Goal: Information Seeking & Learning: Find specific fact

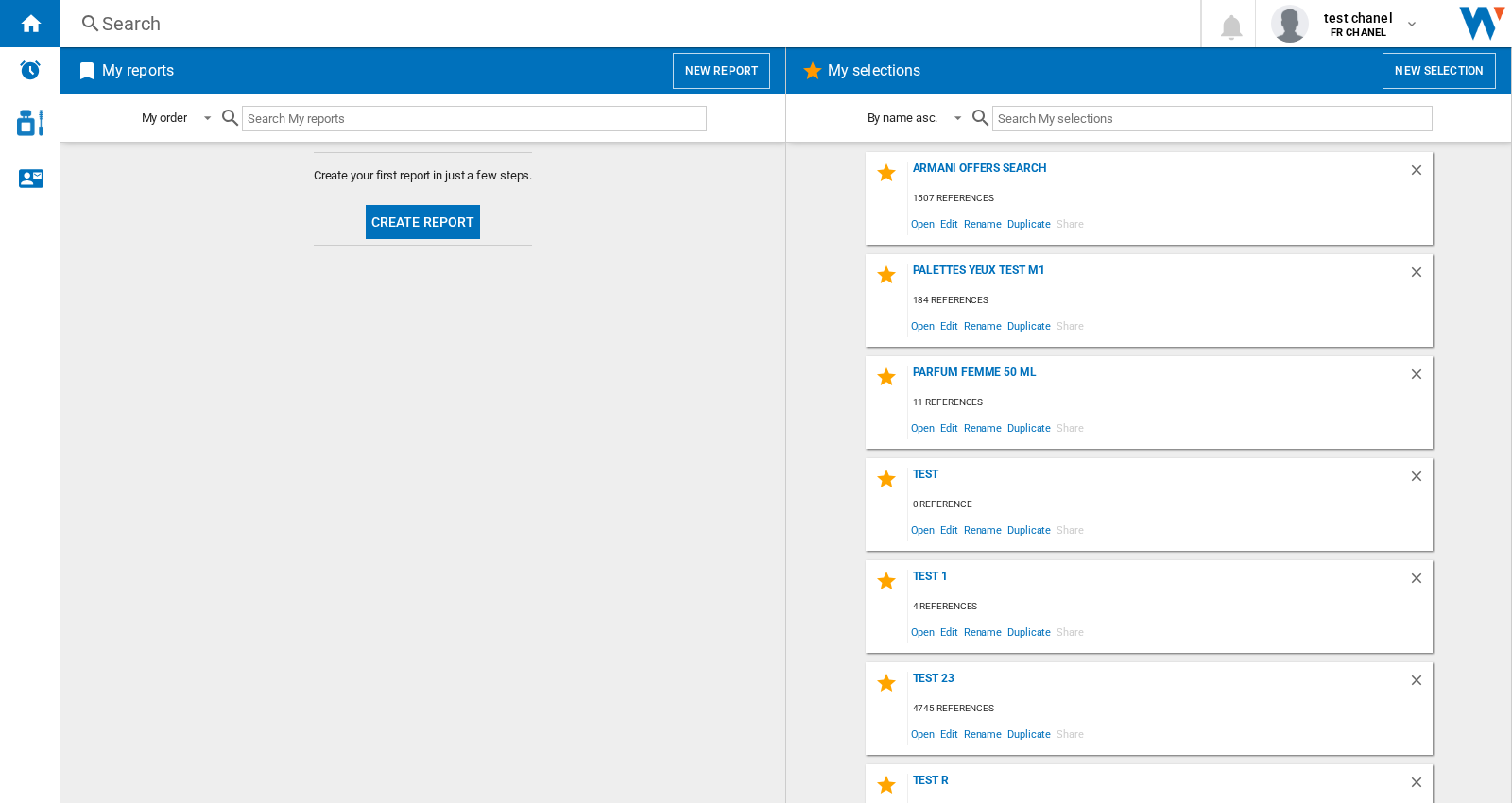
click at [203, 19] on div "Search" at bounding box center [626, 23] width 1049 height 27
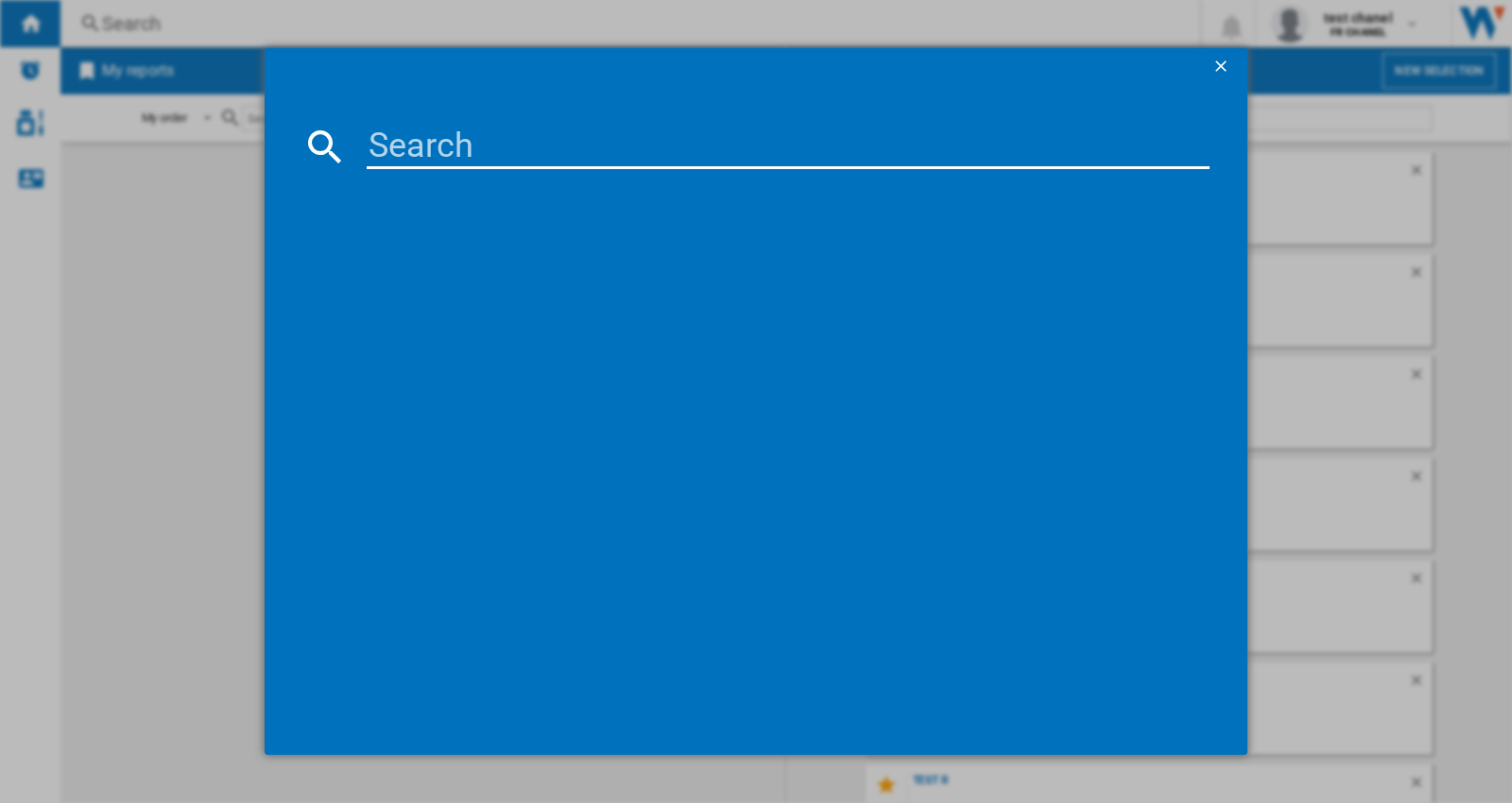
click at [458, 137] on input at bounding box center [787, 146] width 842 height 45
paste input "CHANEL ROUGE ALLURE L EXTRAIT HIGH INTENSITY LIP COLOUR 2 G 862 [PERSON_NAME] A…"
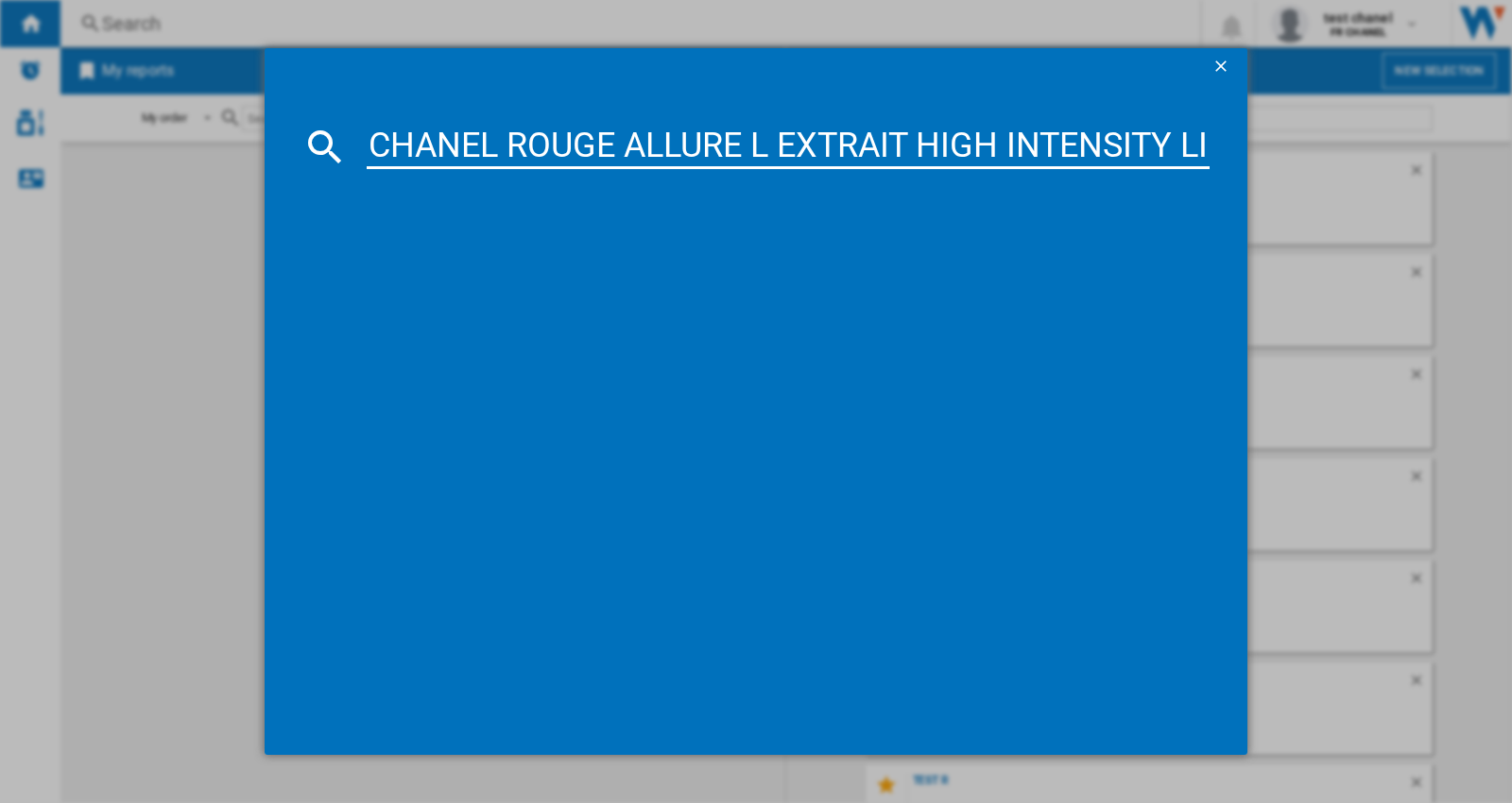
scroll to position [0, 534]
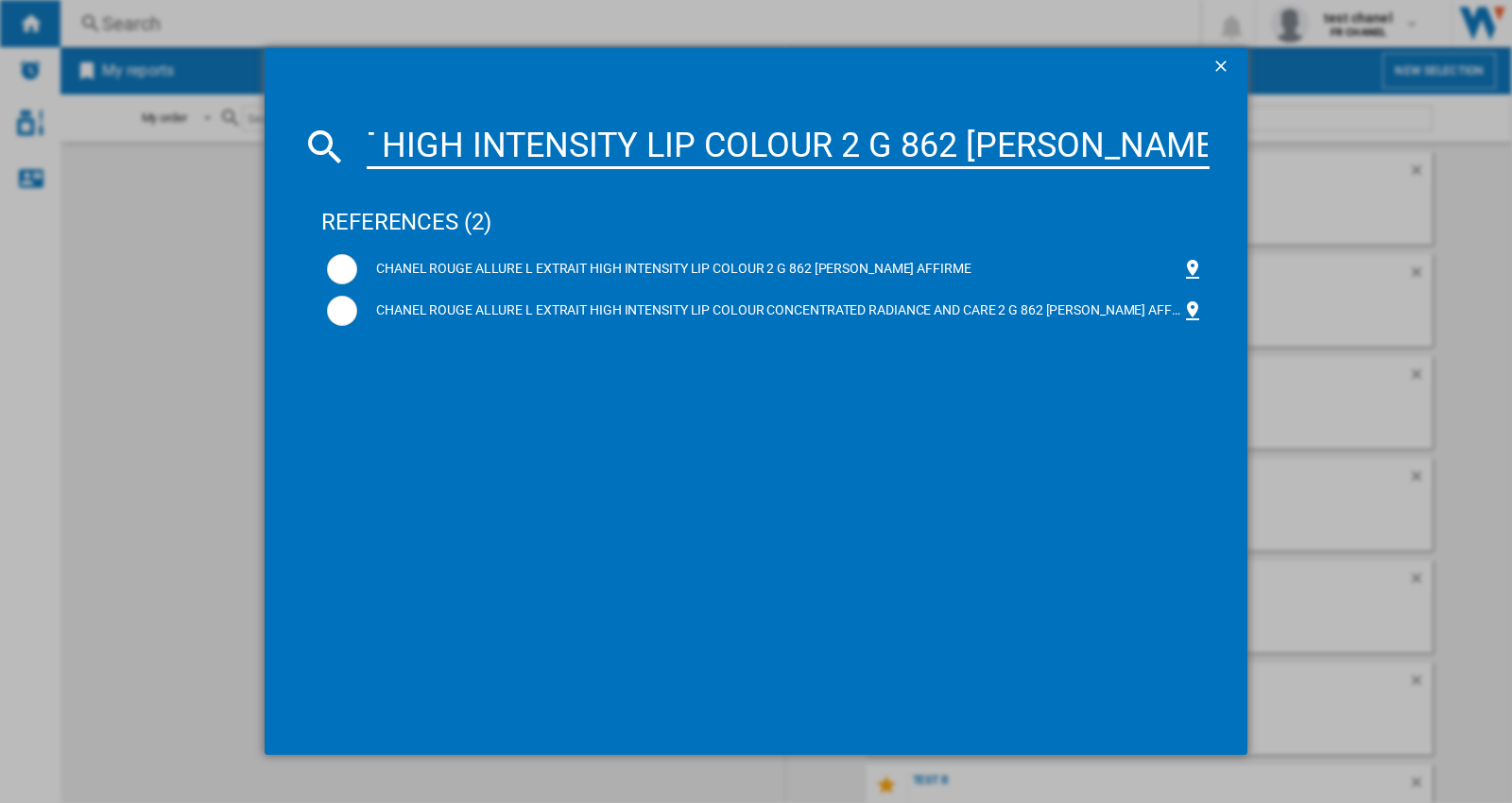
click at [928, 150] on input "CHANEL ROUGE ALLURE L EXTRAIT HIGH INTENSITY LIP COLOUR 2 G 862 [PERSON_NAME] A…" at bounding box center [787, 146] width 842 height 45
type input "CHANEL ROUGE ALLURE L EXTRAIT HIGH INTENSITY LIP COLOUR 2 G 862 [PERSON_NAME] A…"
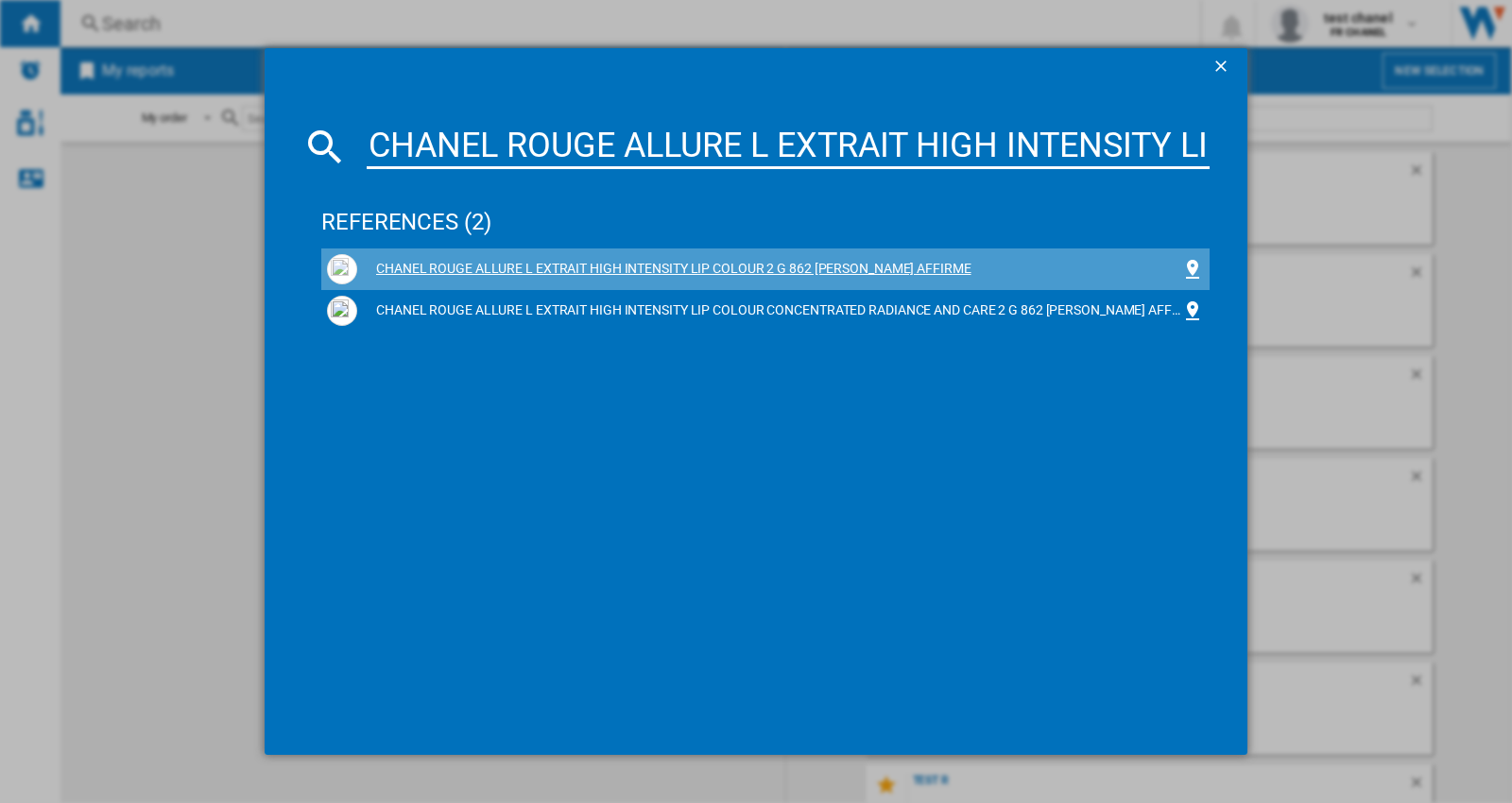
click at [710, 261] on div "CHANEL ROUGE ALLURE L EXTRAIT HIGH INTENSITY LIP COLOUR 2 G 862 [PERSON_NAME] A…" at bounding box center [768, 268] width 823 height 19
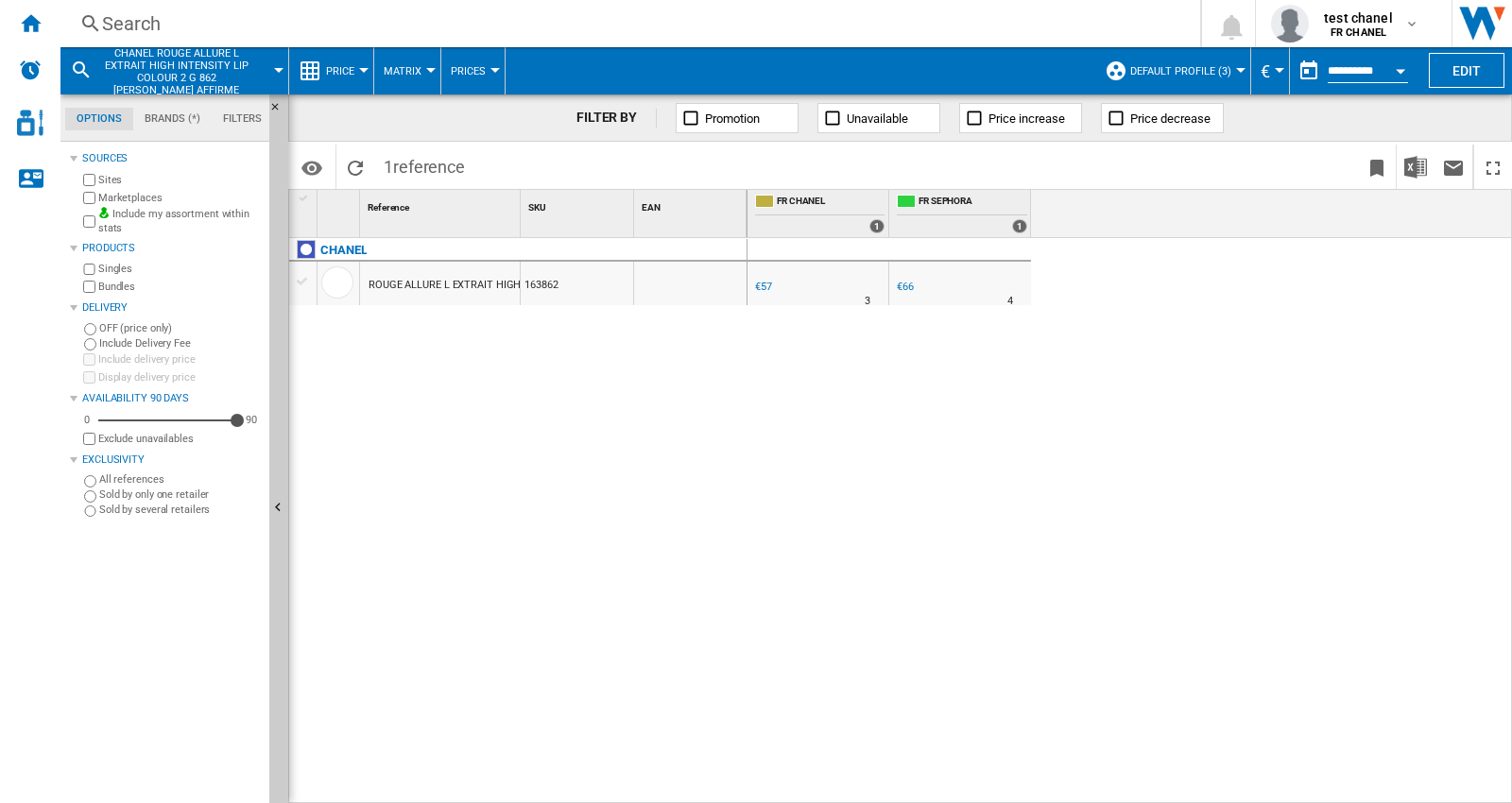
drag, startPoint x: 1006, startPoint y: 559, endPoint x: 1024, endPoint y: 560, distance: 18.0
click at [1006, 559] on div "FR CHANEL 0.0 % €57 % N/A 3 FR CHANEL +15.8 % €66" at bounding box center [1130, 521] width 765 height 566
drag, startPoint x: 523, startPoint y: 214, endPoint x: 578, endPoint y: 72, distance: 152.3
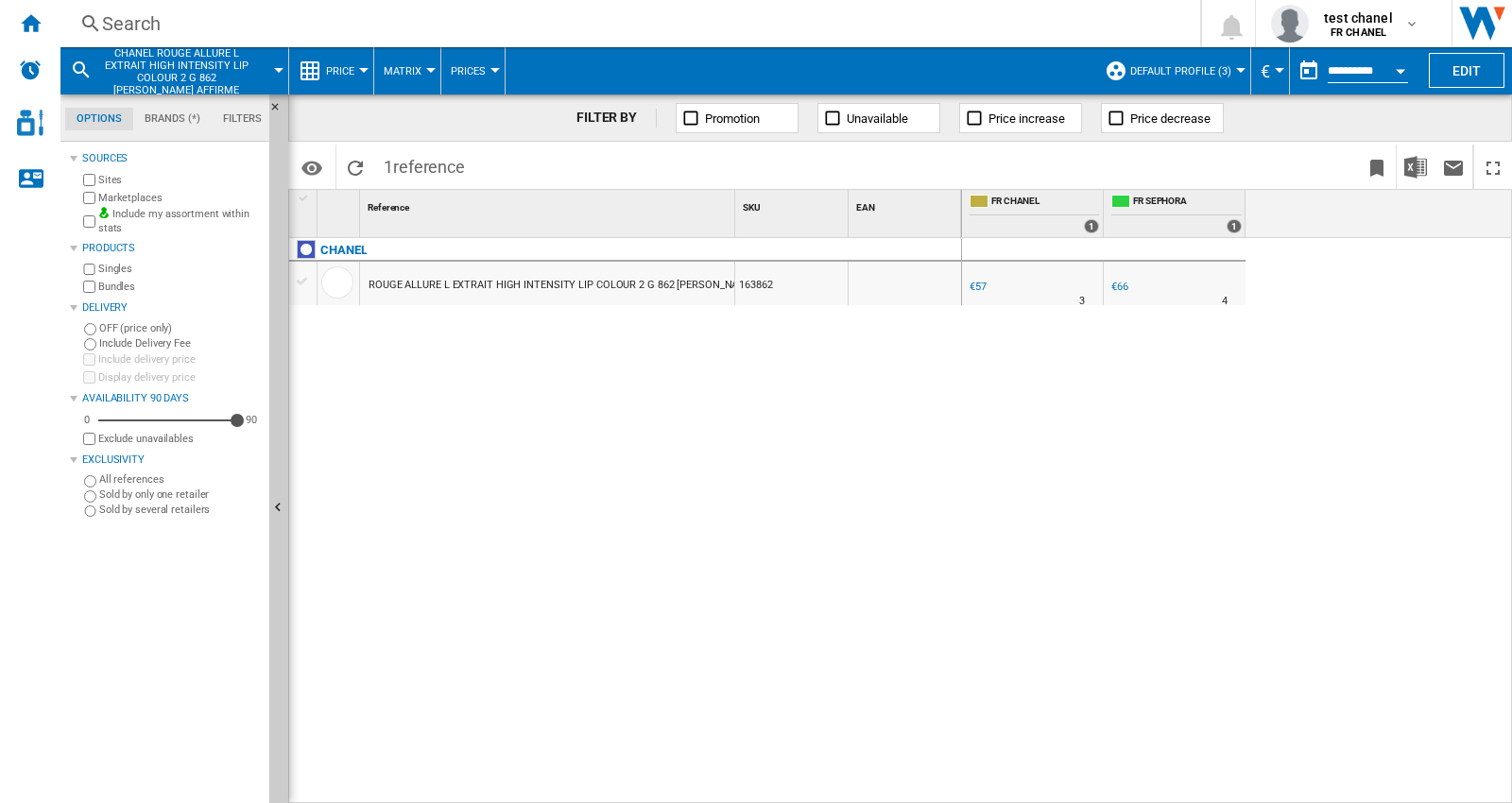
click at [1391, 67] on button "Open calendar" at bounding box center [1400, 68] width 34 height 34
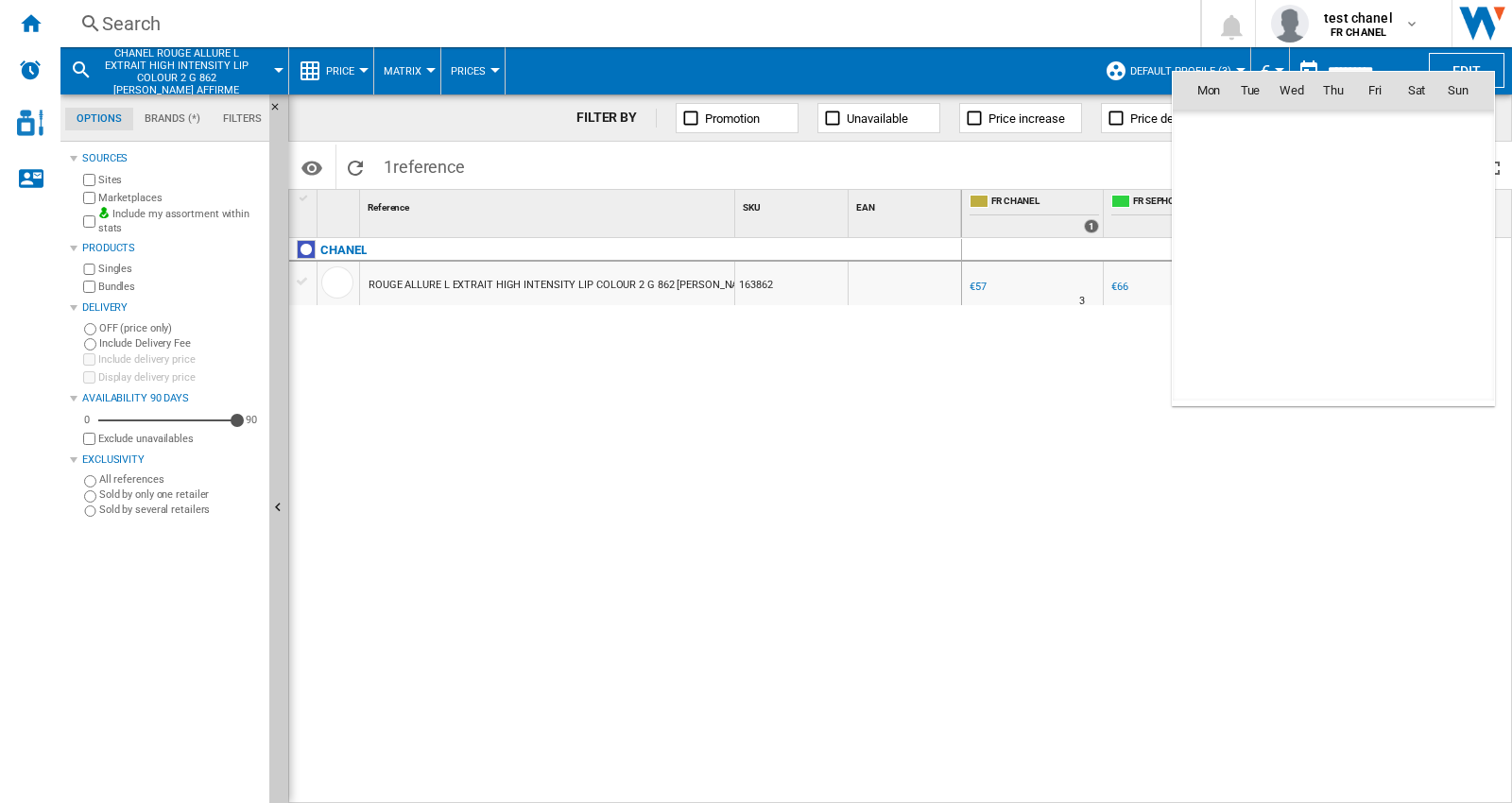
scroll to position [9009, 0]
click at [1258, 221] on span "9" at bounding box center [1251, 214] width 38 height 38
type input "**********"
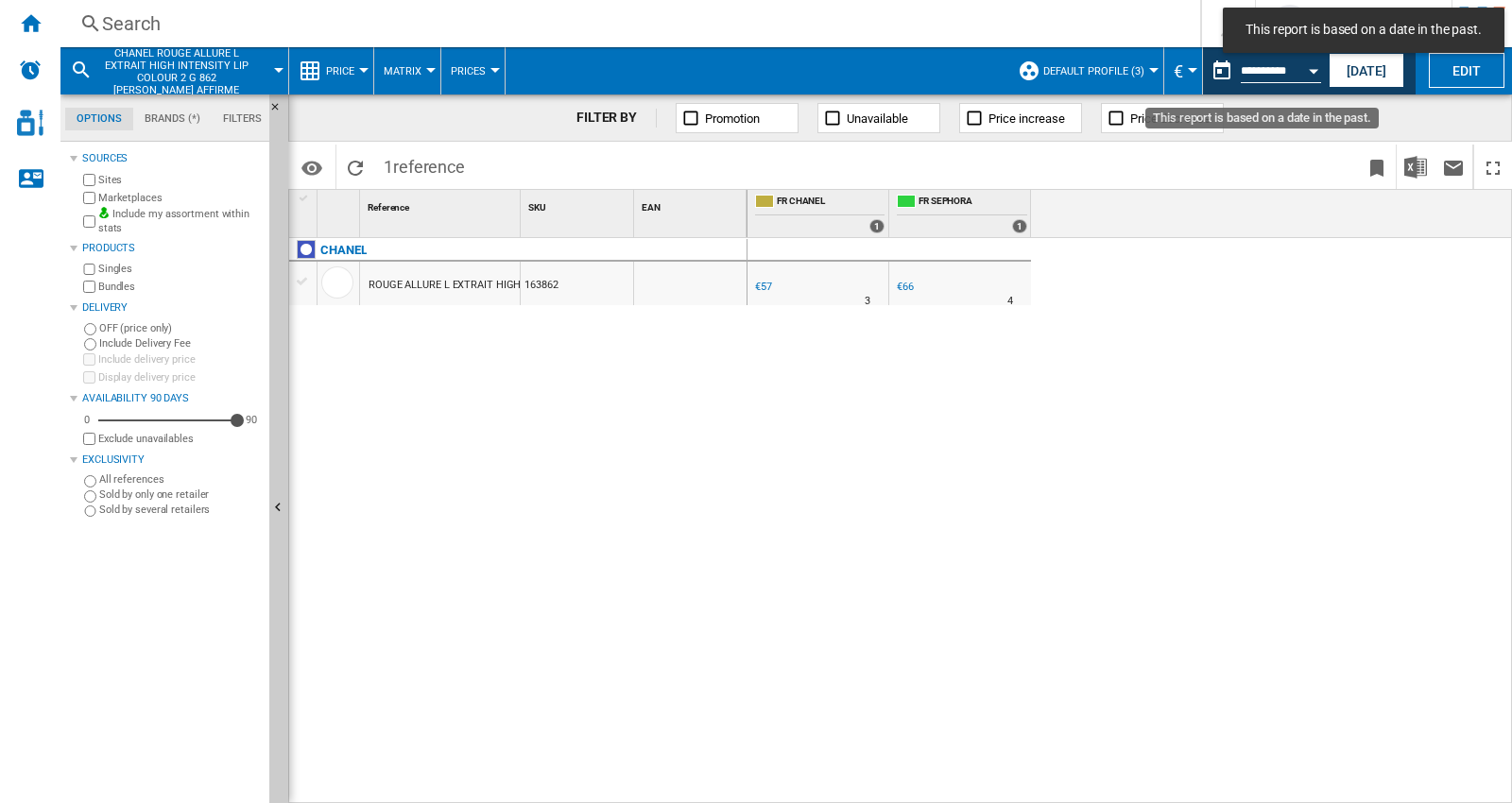
click at [1318, 71] on button "Open calendar" at bounding box center [1313, 68] width 34 height 34
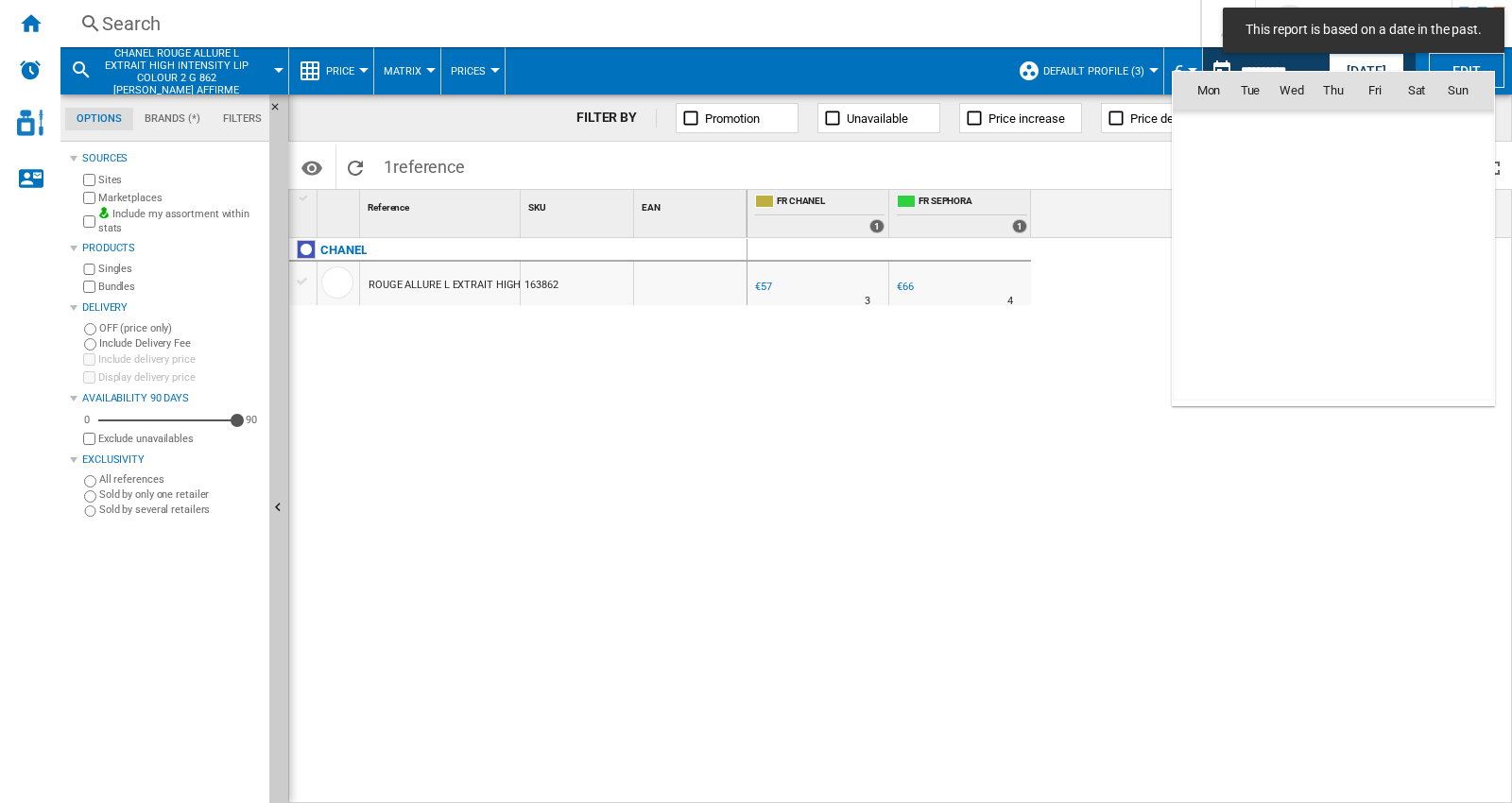
scroll to position [9009, 0]
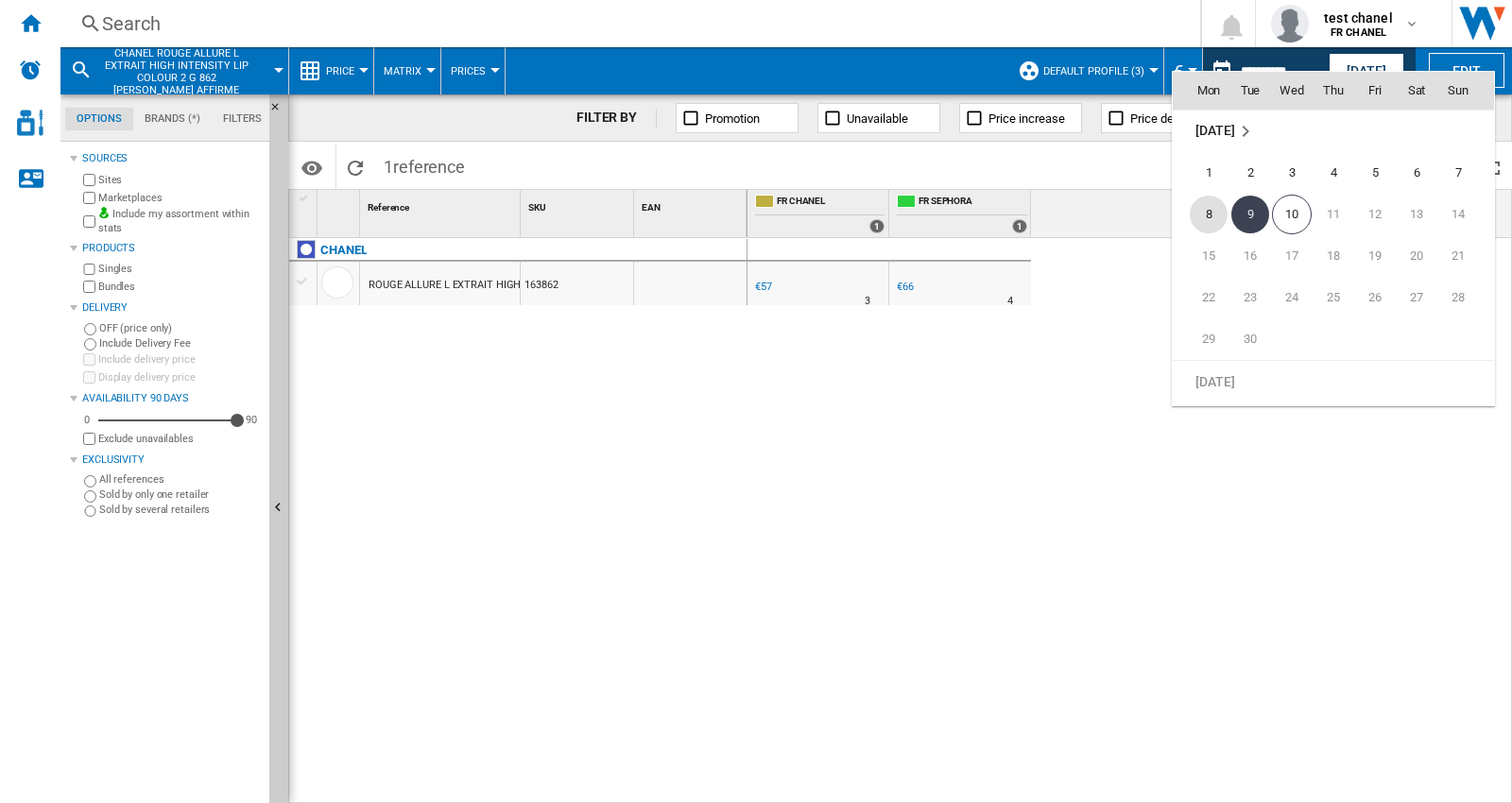
click at [1198, 210] on span "8" at bounding box center [1209, 214] width 38 height 38
type input "**********"
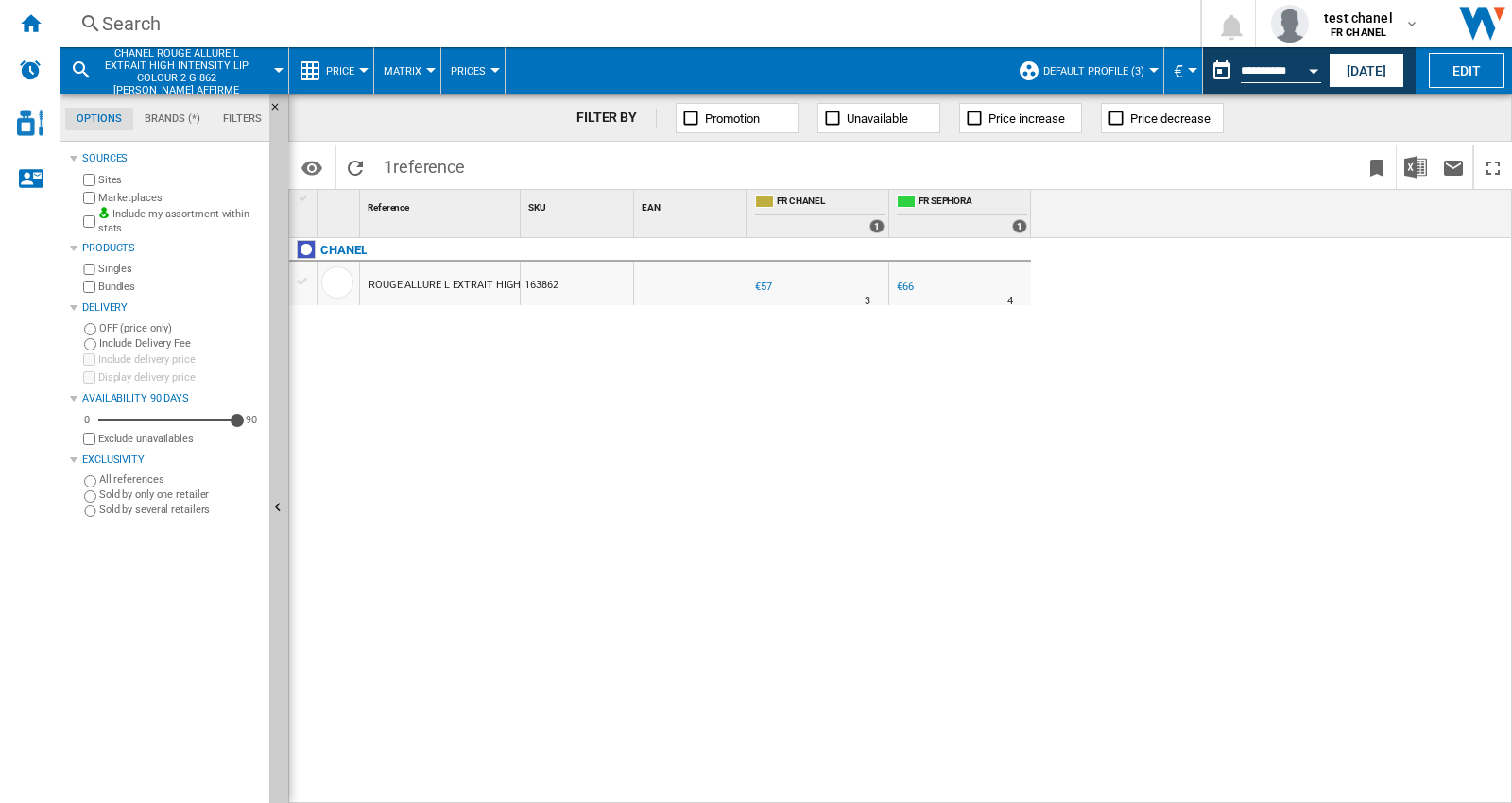
click at [1216, 430] on div "0.0 % €57 % N/A 3 +15.8 % €66" at bounding box center [1130, 521] width 765 height 566
drag, startPoint x: 521, startPoint y: 223, endPoint x: 716, endPoint y: 350, distance: 232.7
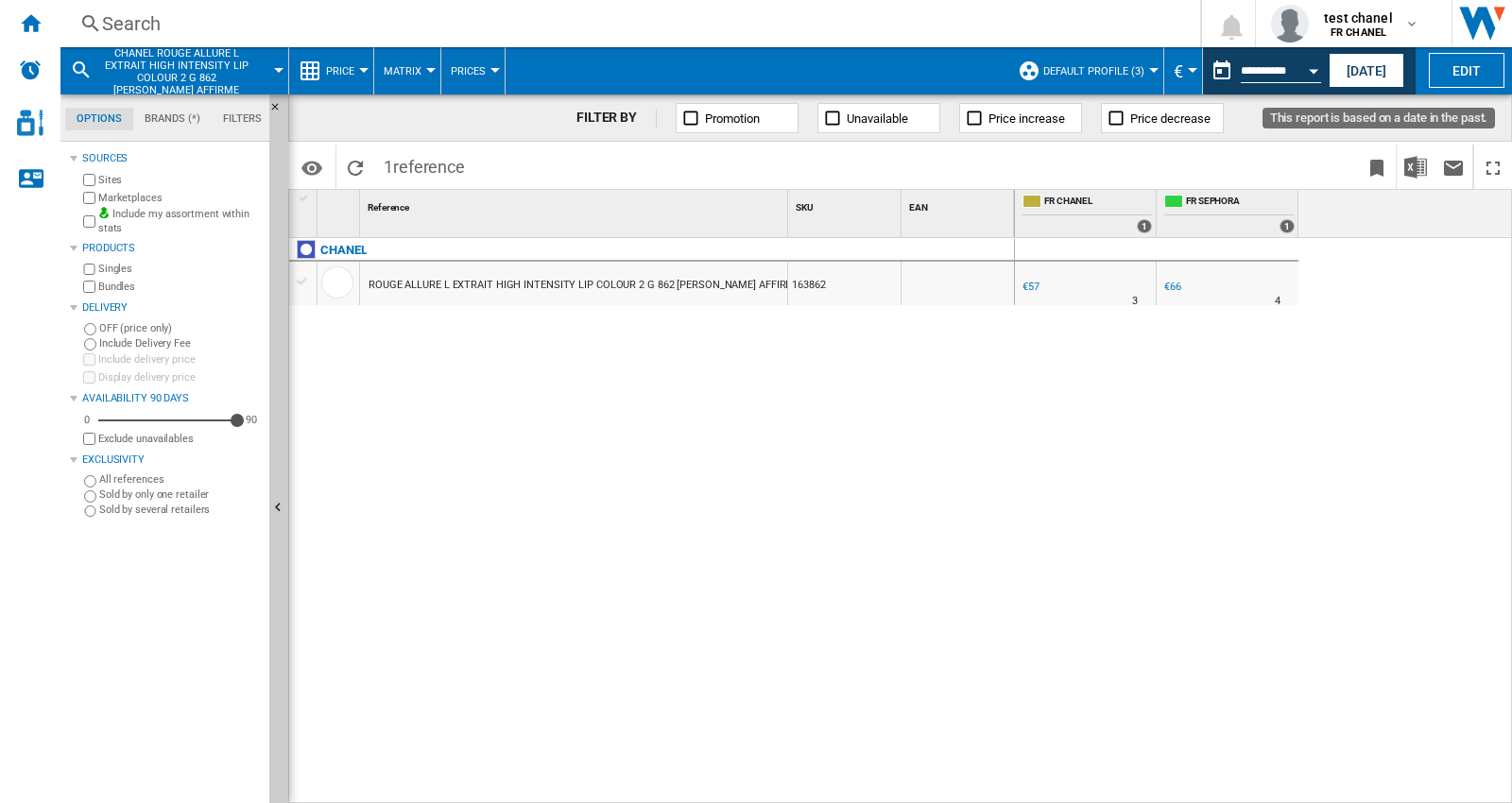
click at [1317, 76] on button "Open calendar" at bounding box center [1313, 68] width 34 height 34
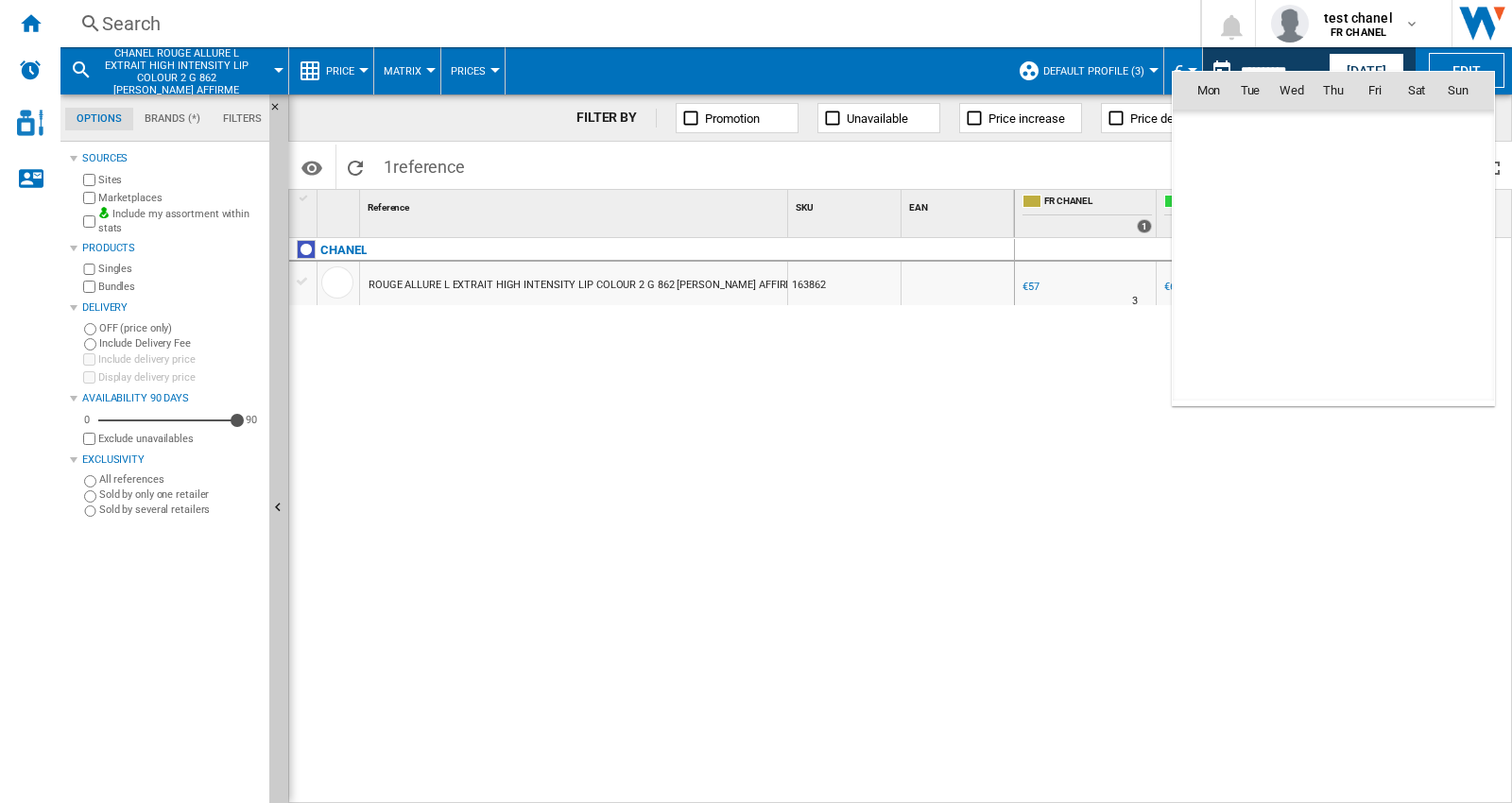
scroll to position [9009, 0]
click at [1290, 214] on span "10" at bounding box center [1291, 214] width 40 height 40
type input "**********"
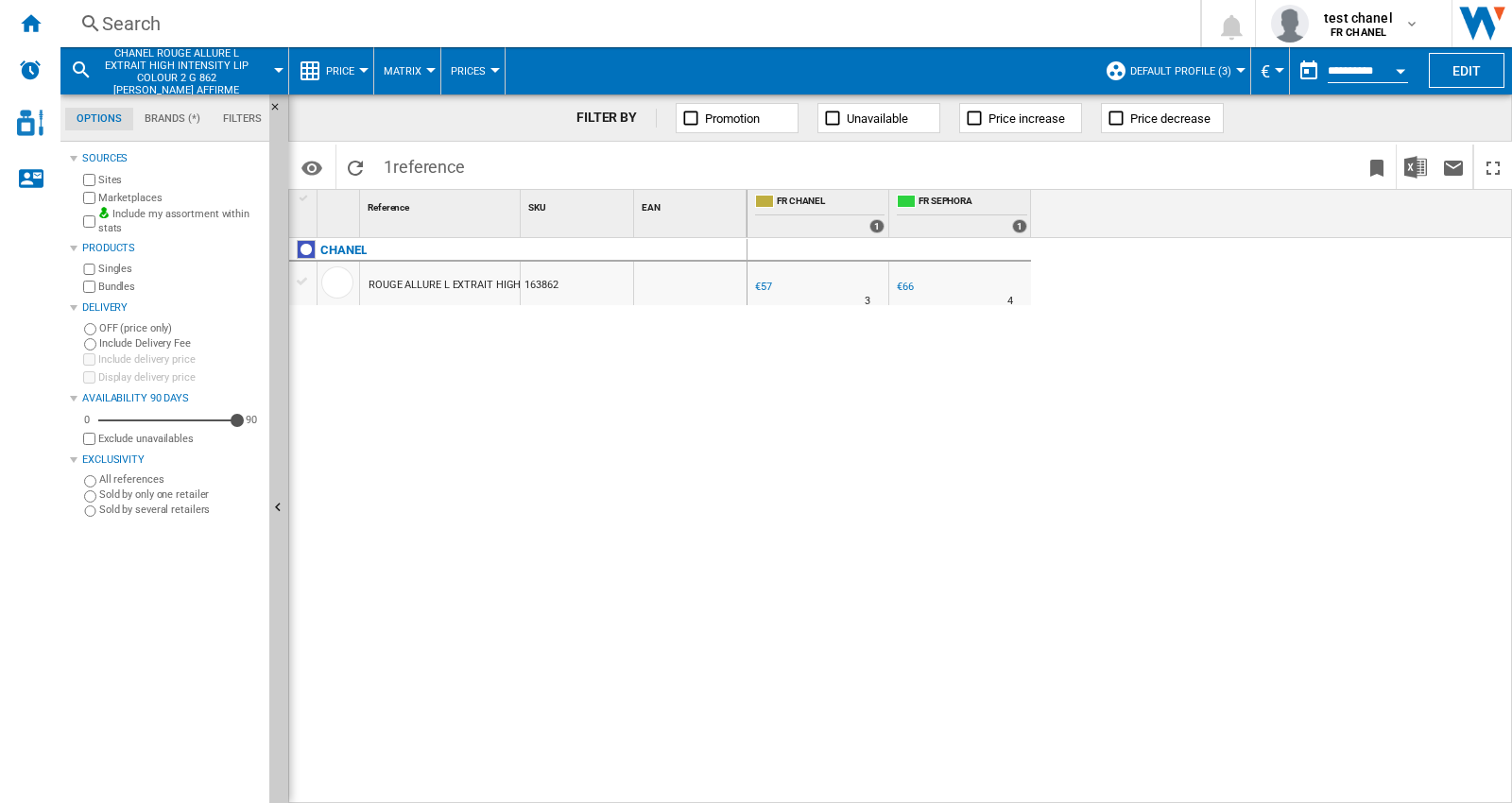
click at [1399, 69] on div "Open calendar" at bounding box center [1399, 71] width 9 height 5
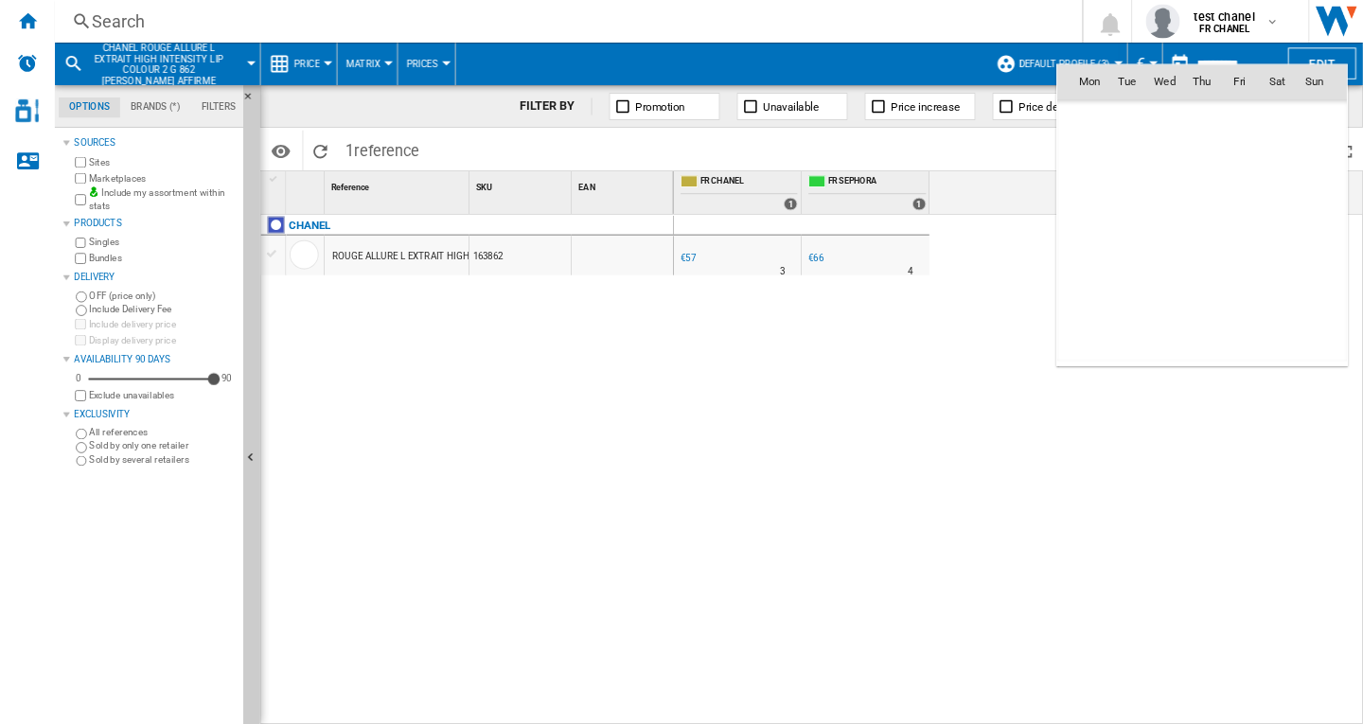
scroll to position [9031, 0]
click at [1246, 216] on span "9" at bounding box center [1253, 215] width 38 height 38
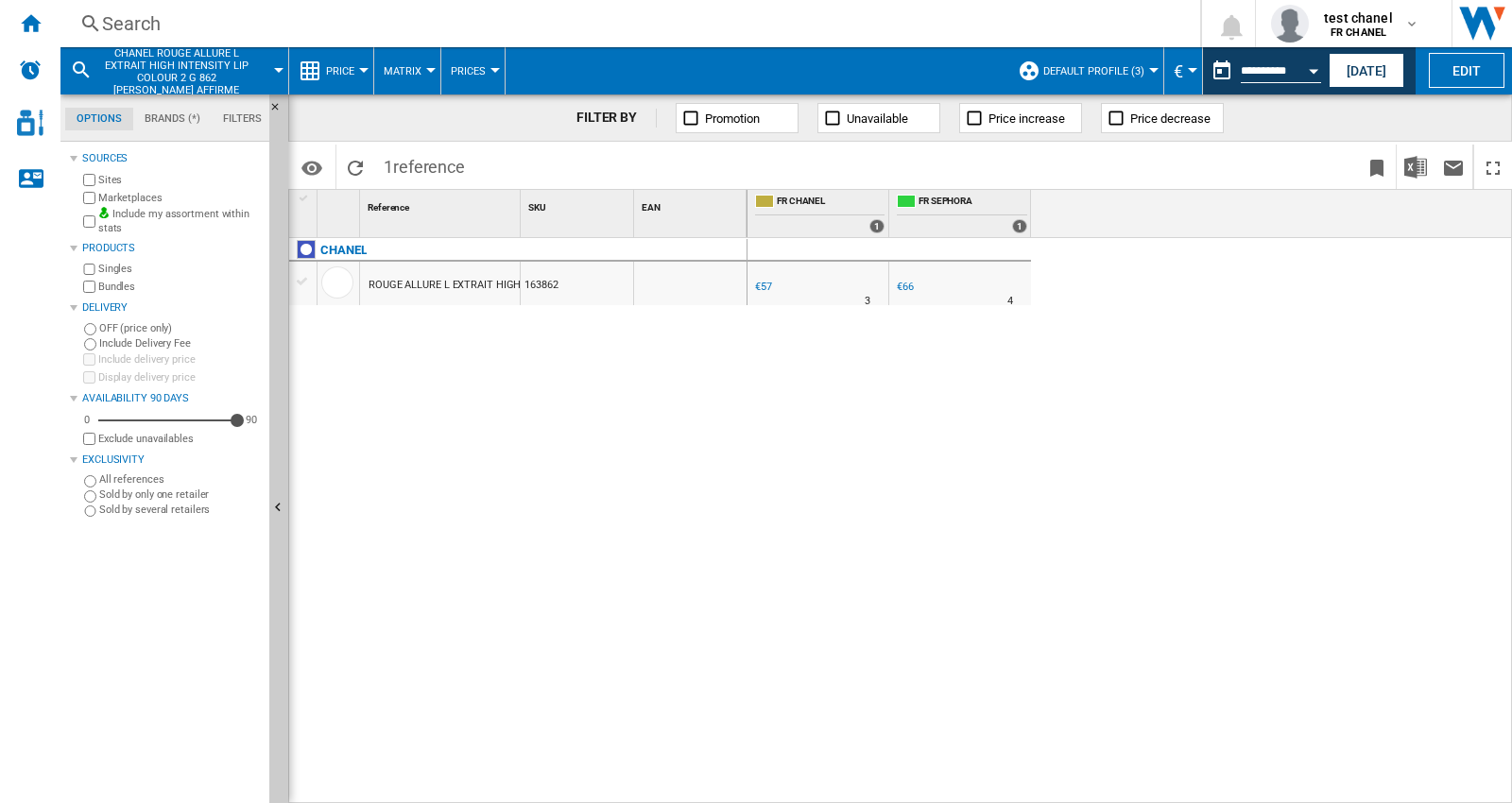
type input "**********"
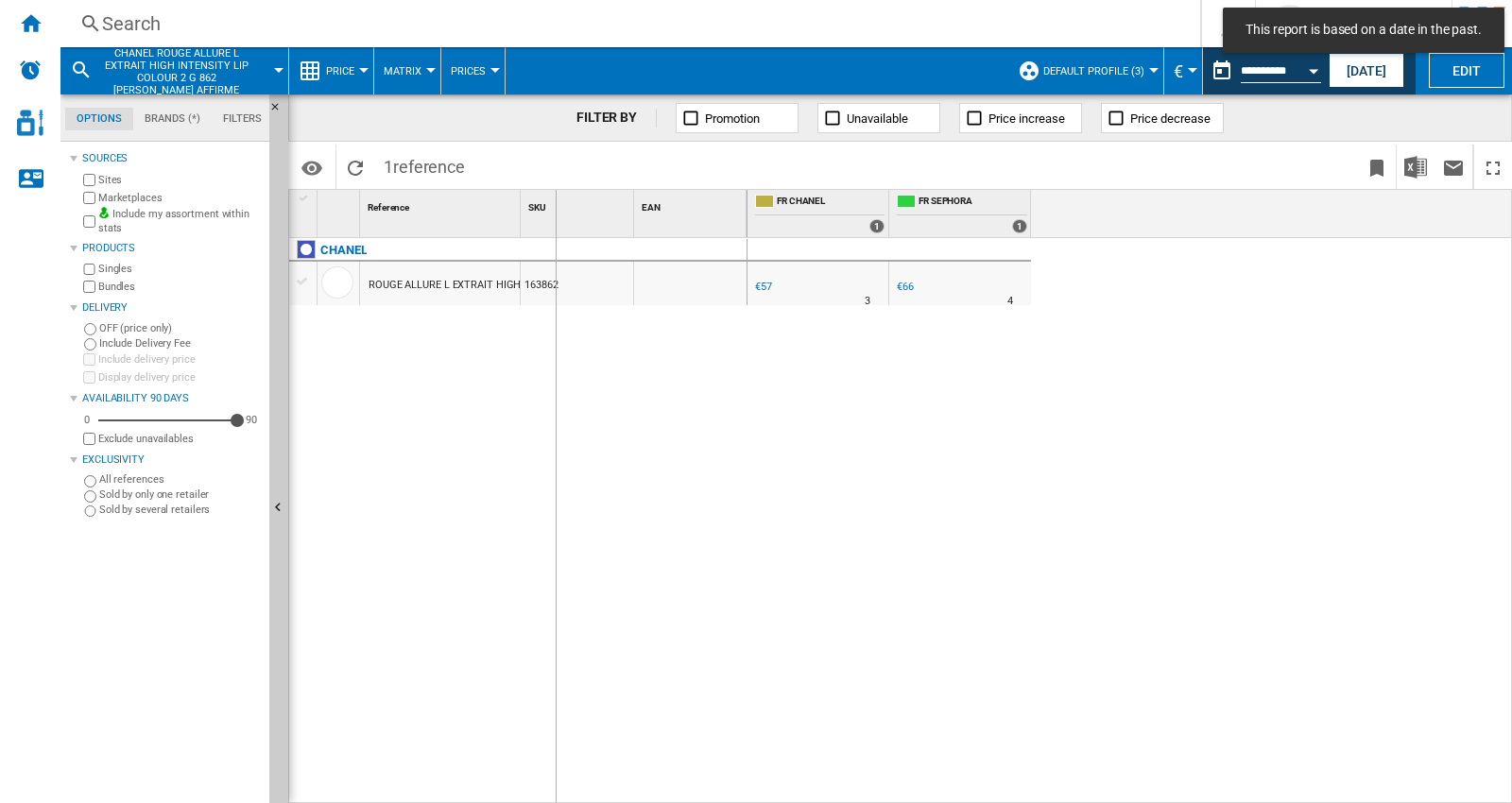
drag, startPoint x: 521, startPoint y: 204, endPoint x: 757, endPoint y: 355, distance: 280.2
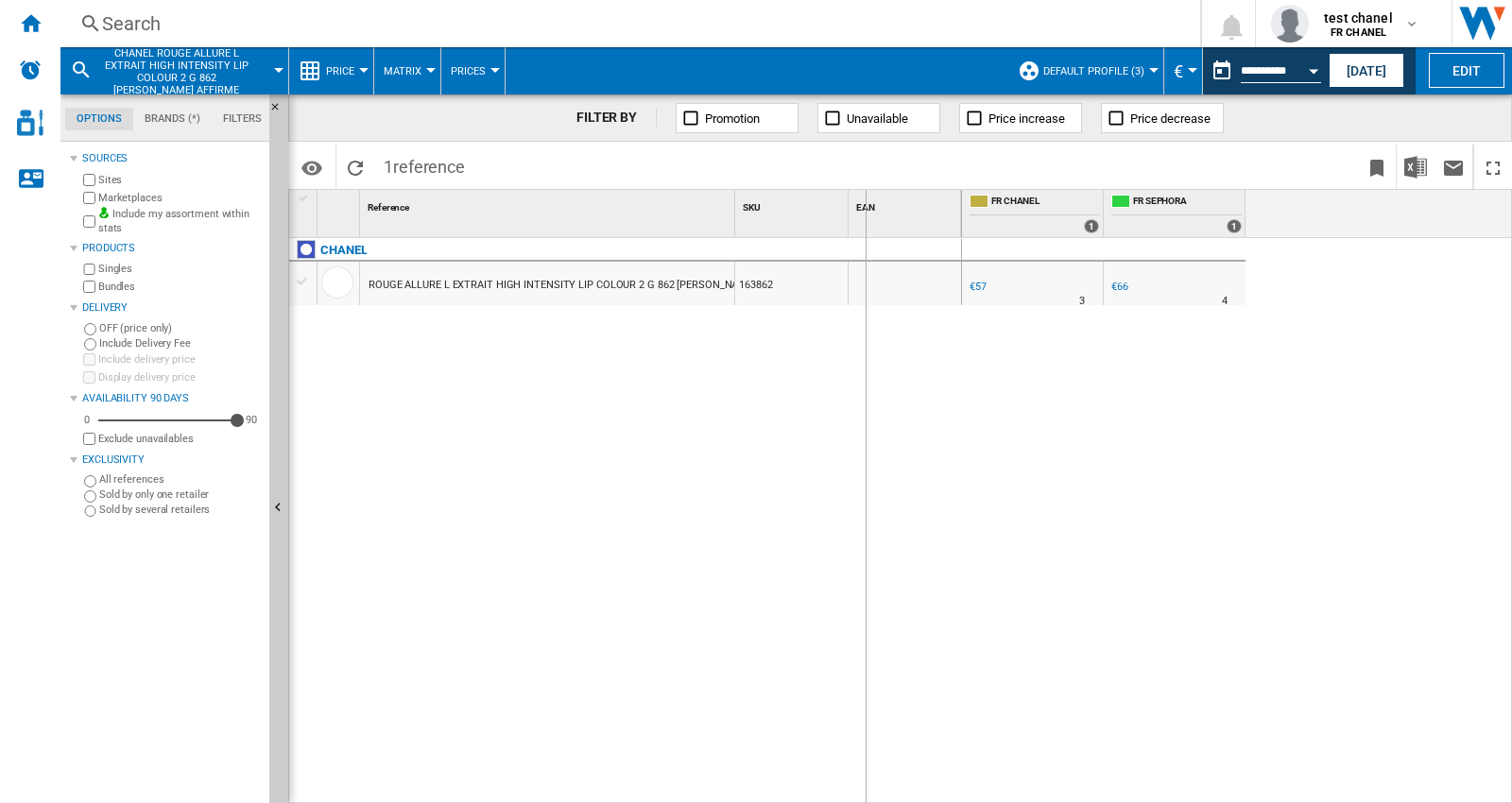
drag, startPoint x: 739, startPoint y: 209, endPoint x: 866, endPoint y: 227, distance: 128.3
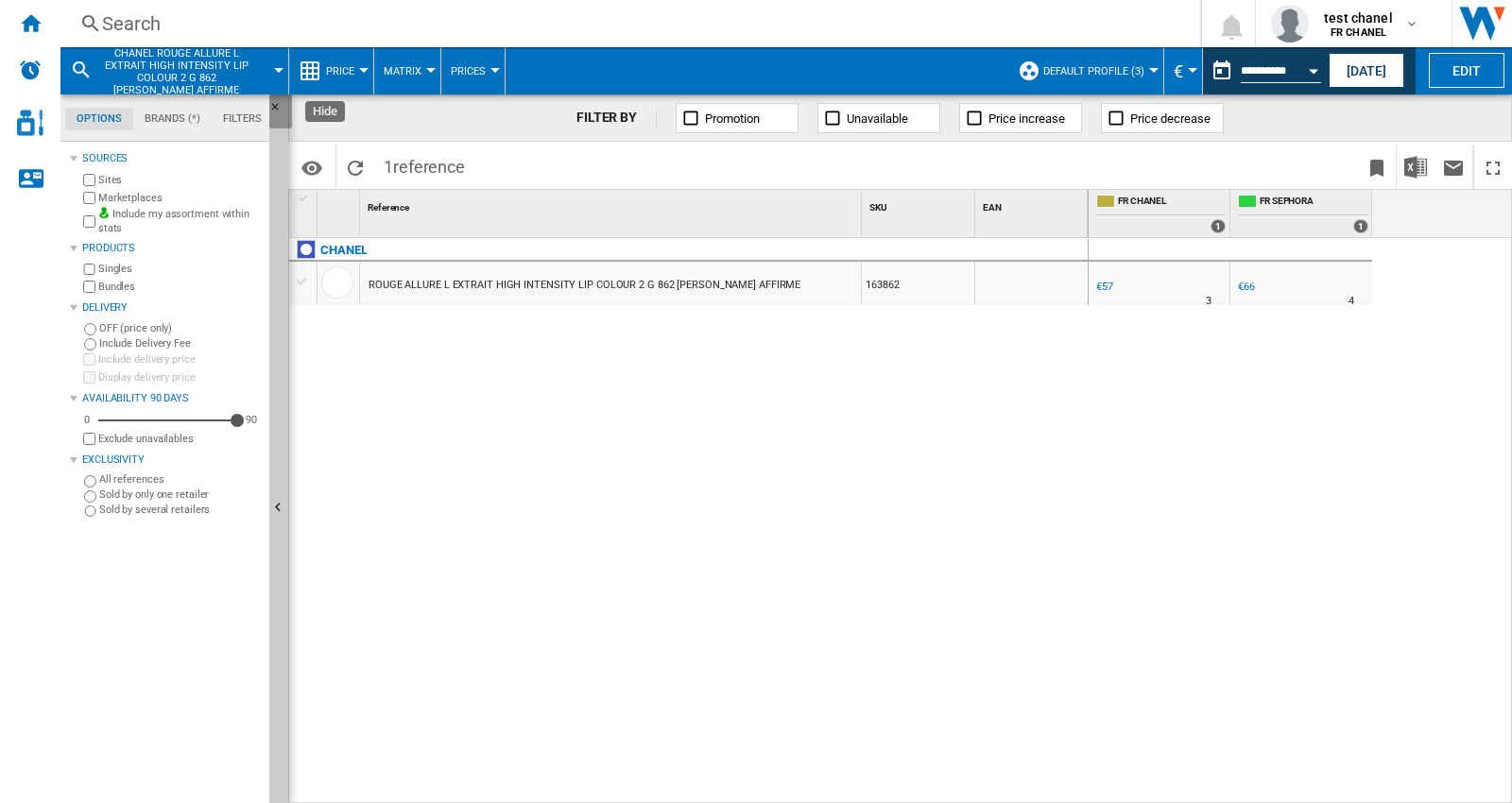
click at [277, 107] on ng-md-icon "Hide" at bounding box center [280, 112] width 23 height 23
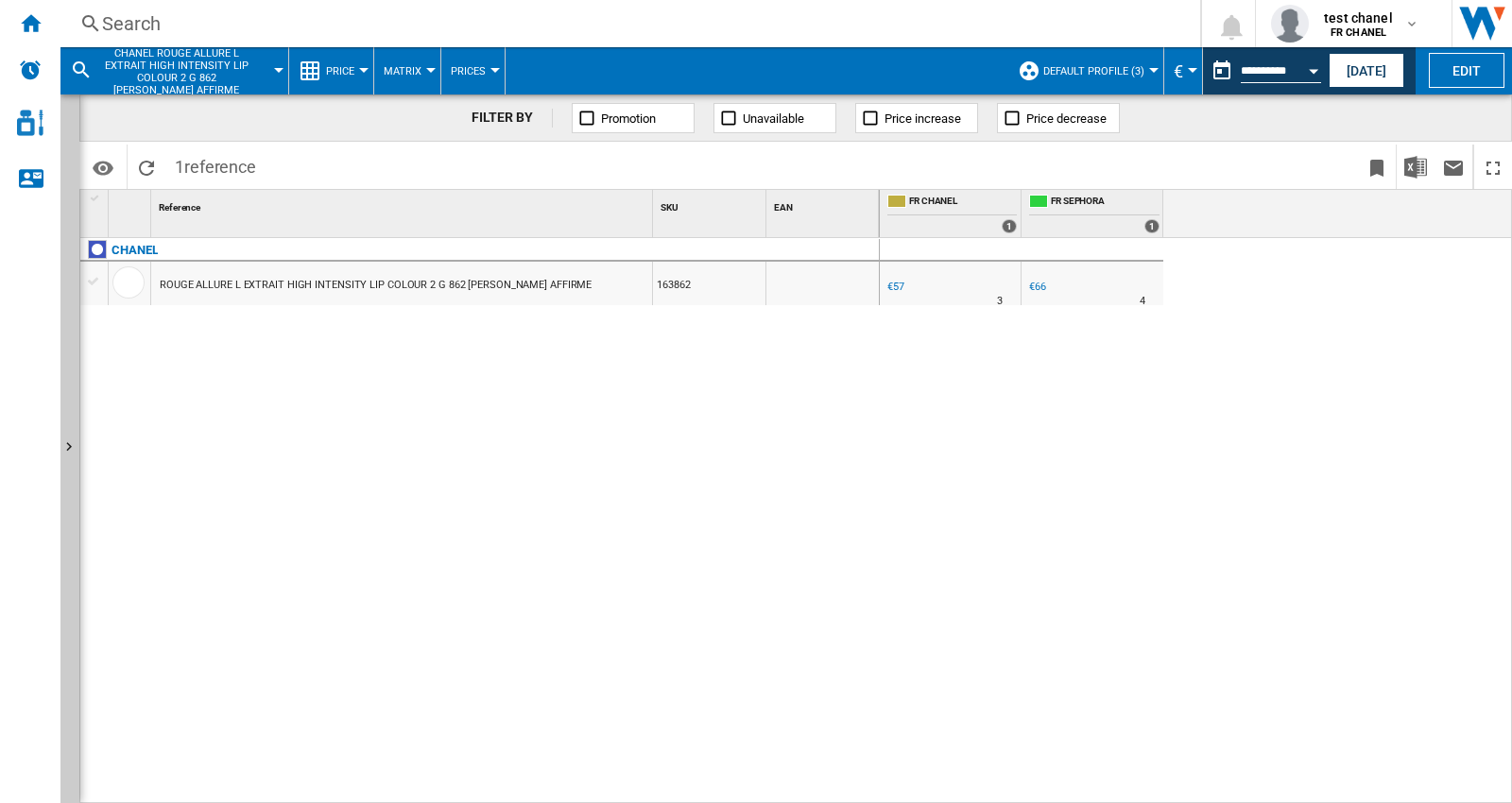
click at [891, 289] on div "€57" at bounding box center [895, 286] width 17 height 12
click at [897, 286] on div "€57" at bounding box center [895, 286] width 17 height 12
click at [1361, 66] on button "[DATE]" at bounding box center [1366, 70] width 76 height 35
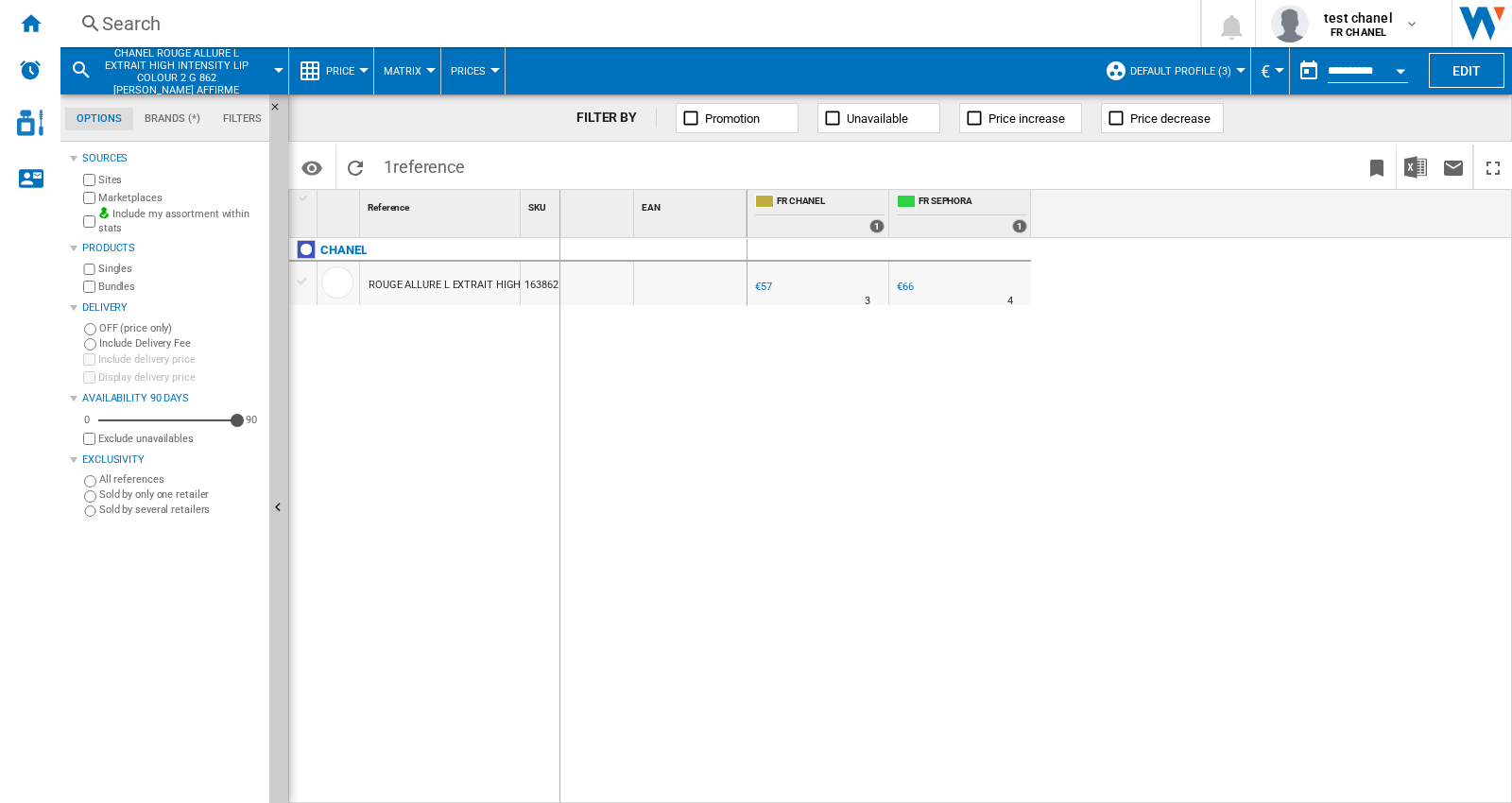
drag, startPoint x: 516, startPoint y: 210, endPoint x: 414, endPoint y: 180, distance: 106.3
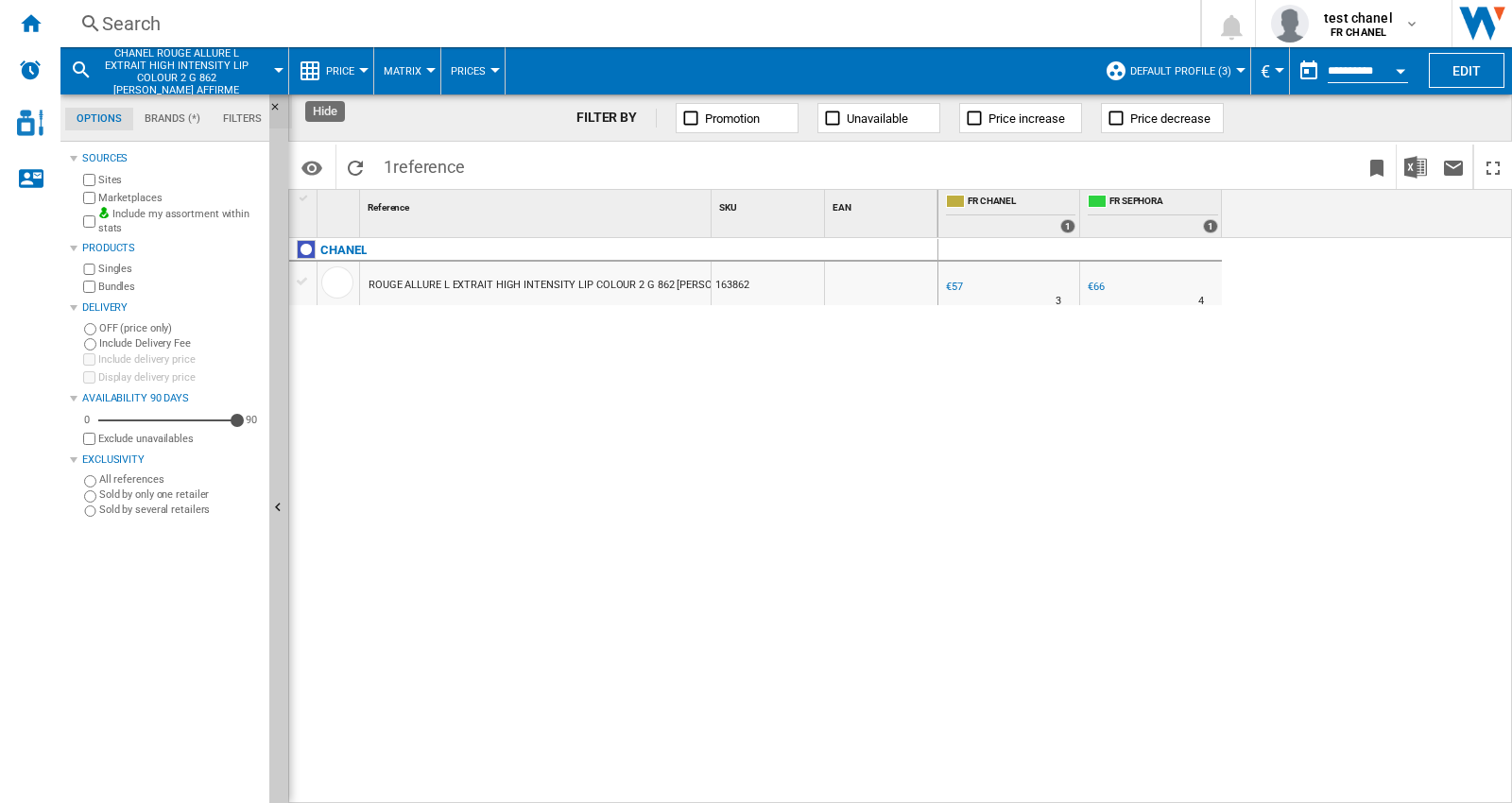
click at [269, 110] on ng-md-icon "Hide" at bounding box center [280, 112] width 23 height 23
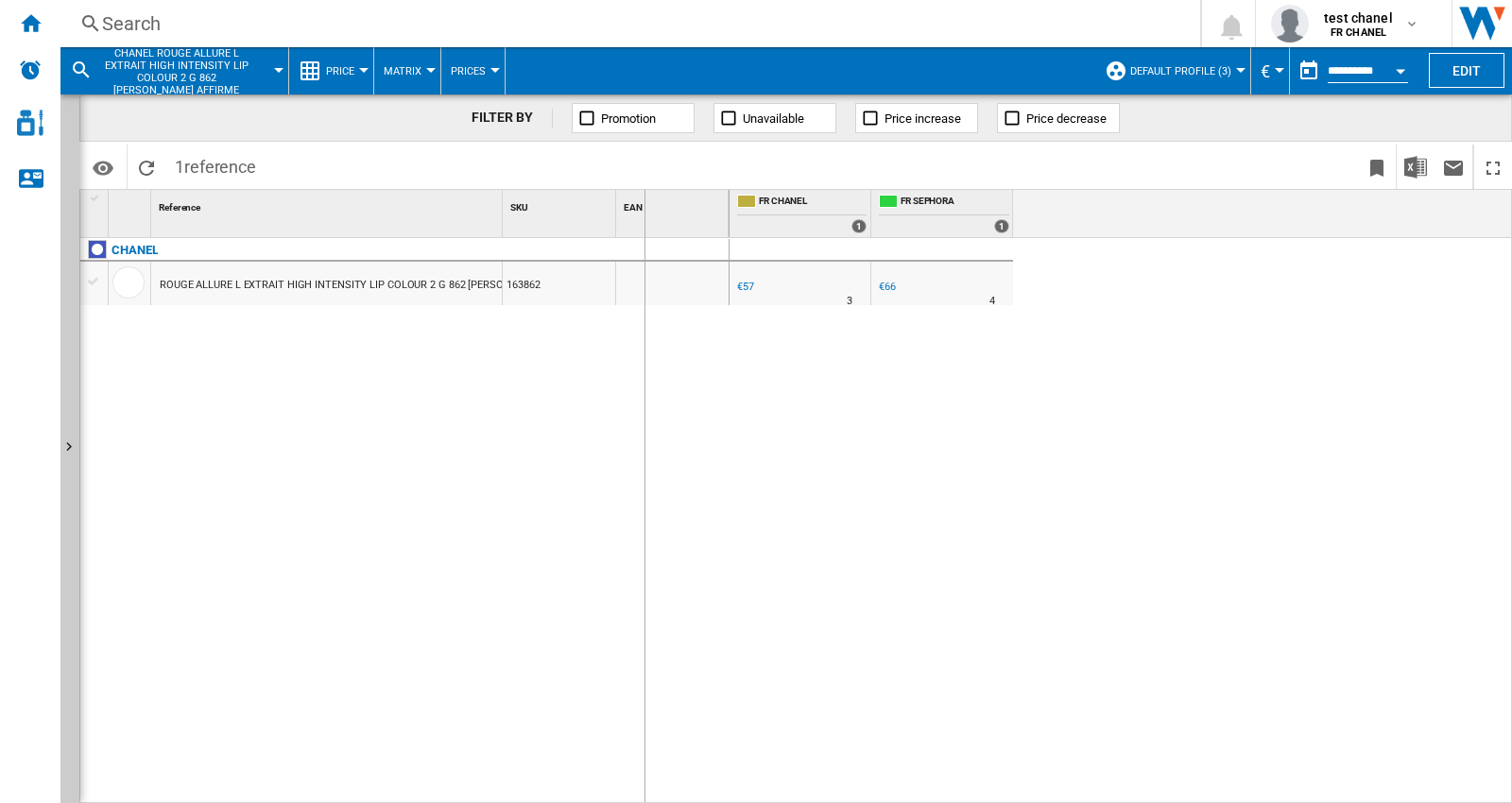
drag, startPoint x: 501, startPoint y: 208, endPoint x: 815, endPoint y: 374, distance: 355.2
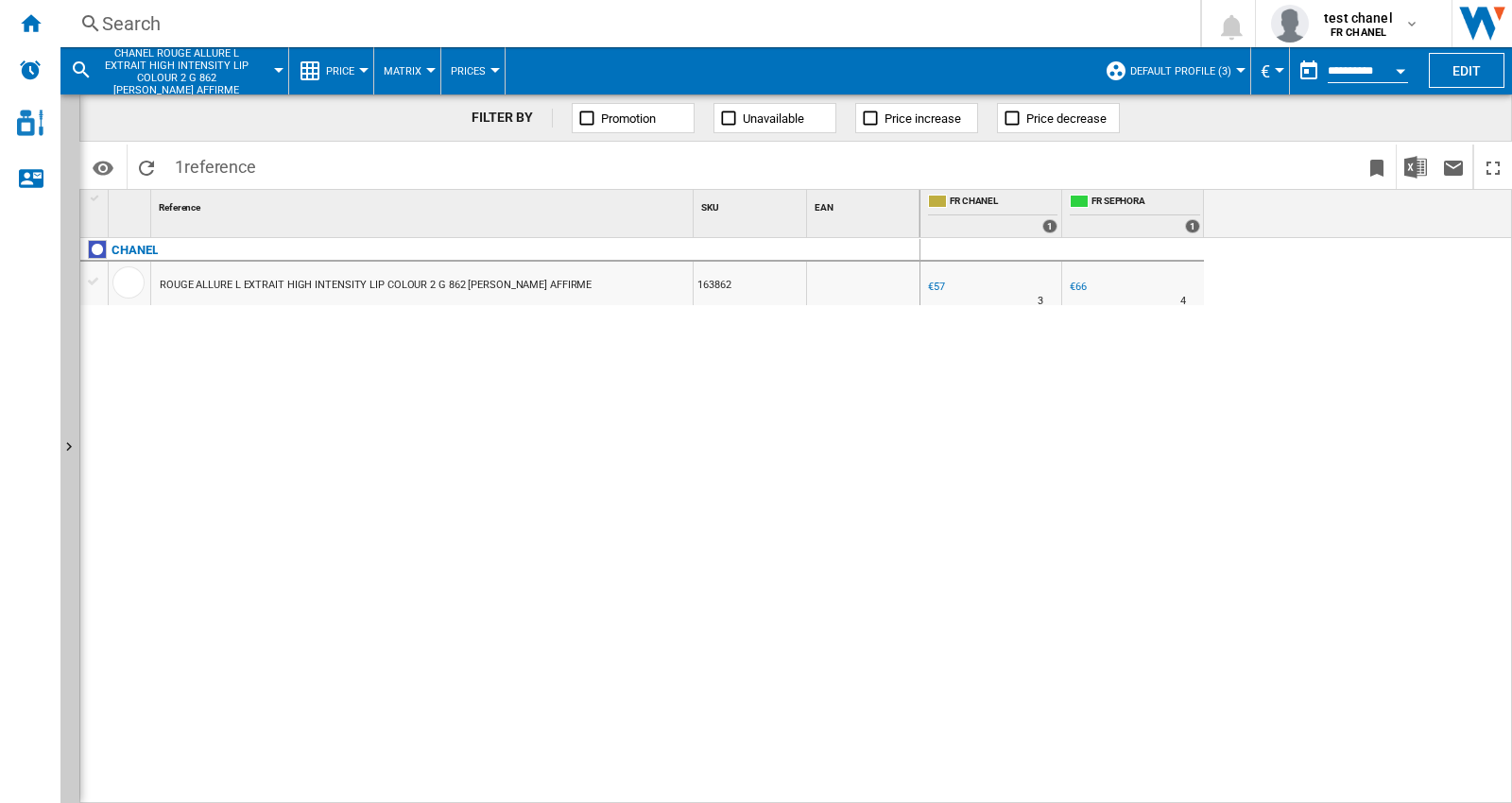
click at [939, 287] on div "€57" at bounding box center [936, 286] width 17 height 12
click at [882, 409] on div "CHANEL ROUGE ALLURE L EXTRAIT HIGH INTENSITY LIP COLOUR 2 G 862 BRUN AFFIRME 16…" at bounding box center [500, 517] width 840 height 557
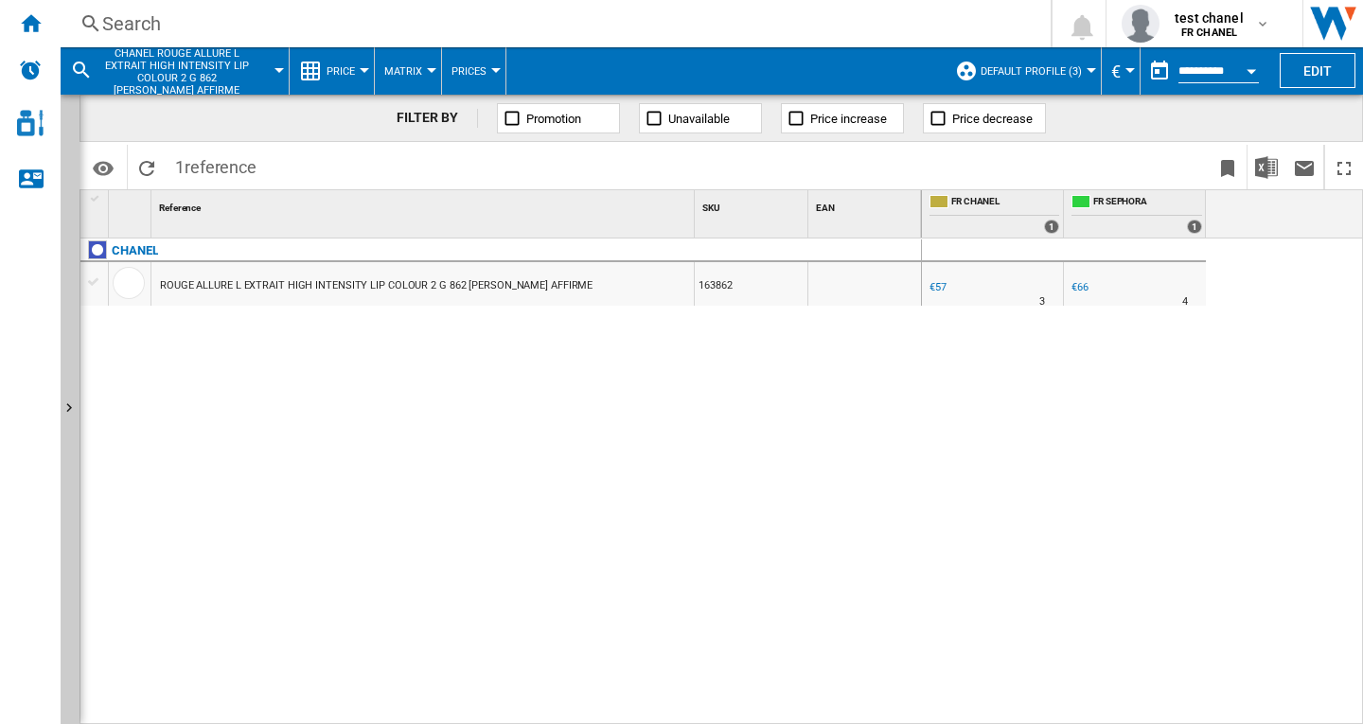
drag, startPoint x: 850, startPoint y: 393, endPoint x: 907, endPoint y: 376, distance: 59.3
click at [850, 393] on div "CHANEL ROUGE ALLURE L EXTRAIT HIGH INTENSITY LIP COLOUR 2 G 862 BRUN AFFIRME 16…" at bounding box center [501, 477] width 842 height 477
click at [129, 20] on div "Search" at bounding box center [551, 23] width 899 height 27
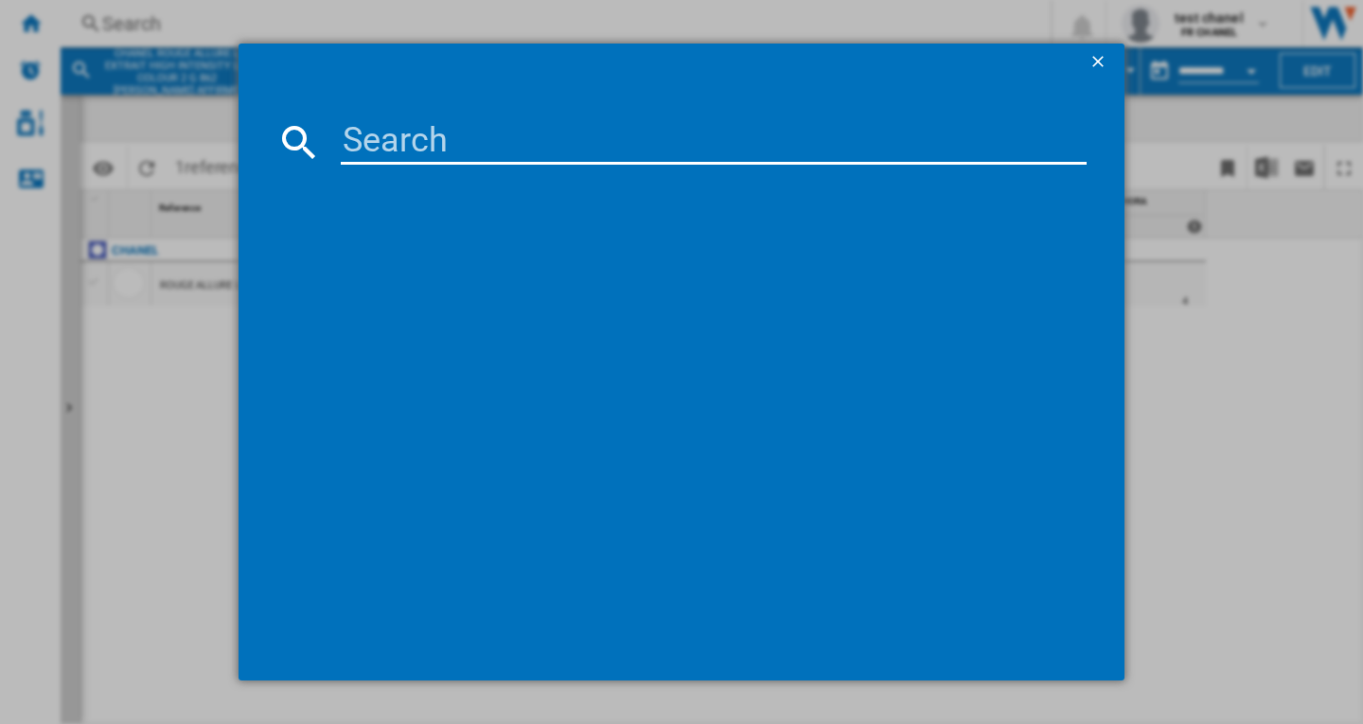
click at [401, 141] on input at bounding box center [714, 141] width 746 height 45
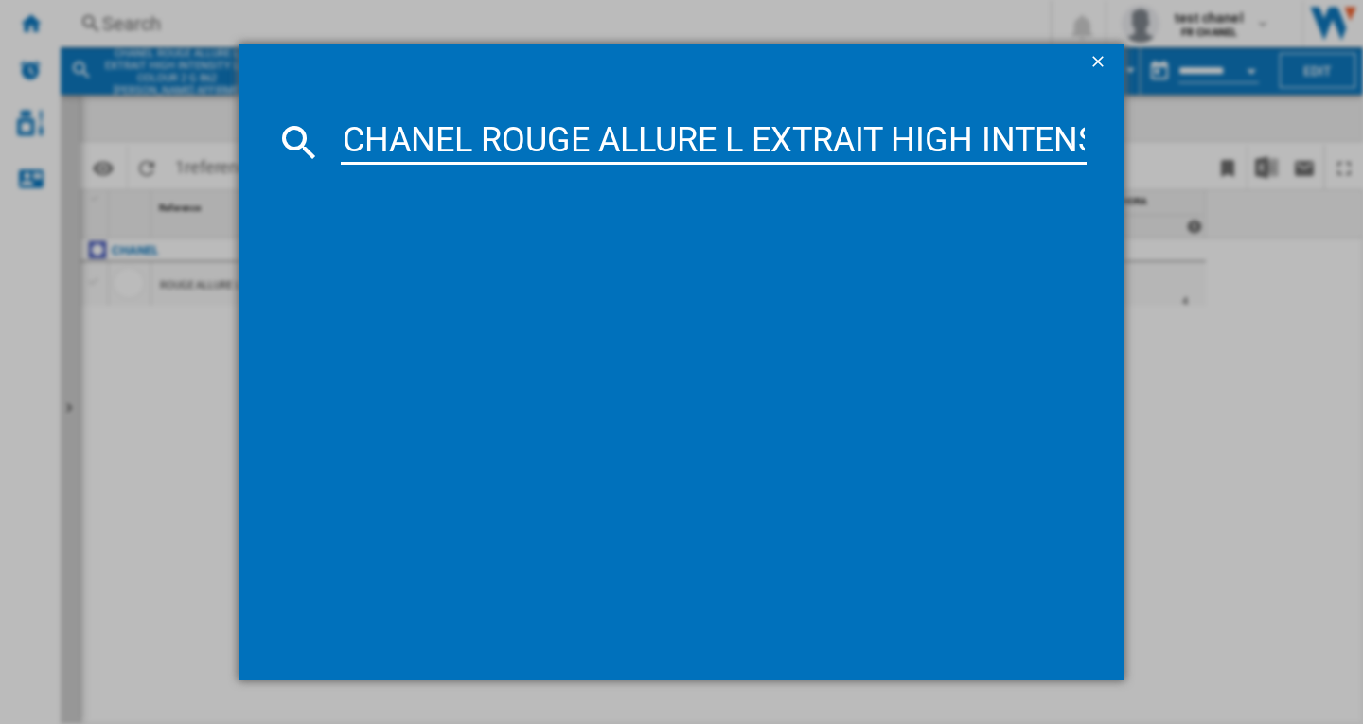
scroll to position [0, 1243]
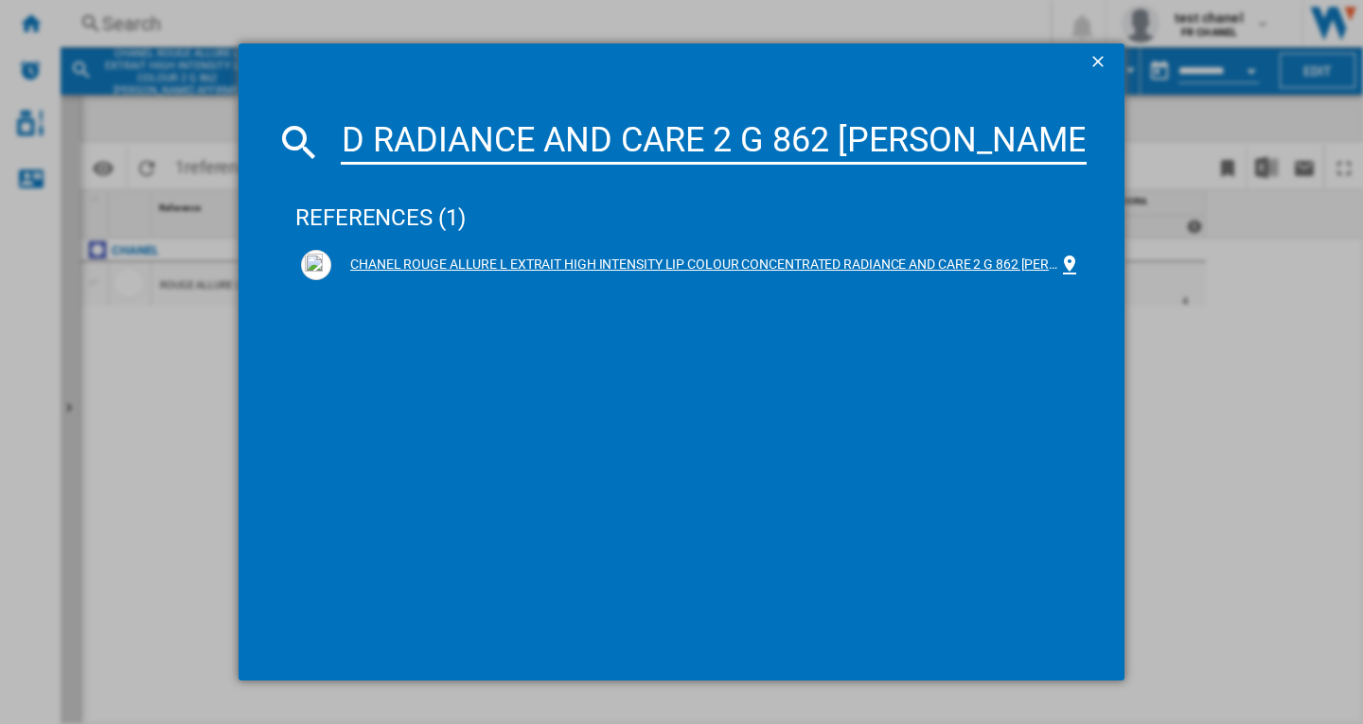
type input "CHANEL ROUGE ALLURE L EXTRAIT HIGH INTENSITY LIP COLOUR CONCENTRATED RADIANCE A…"
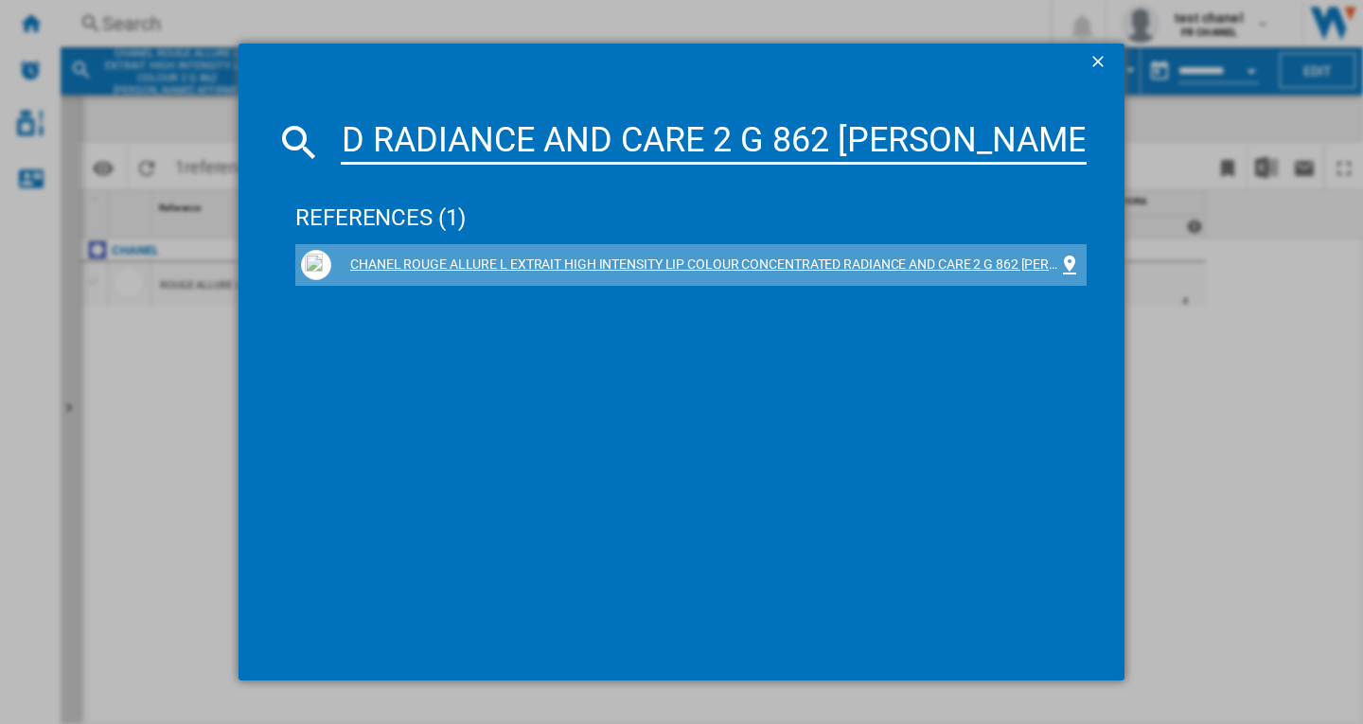
scroll to position [0, 0]
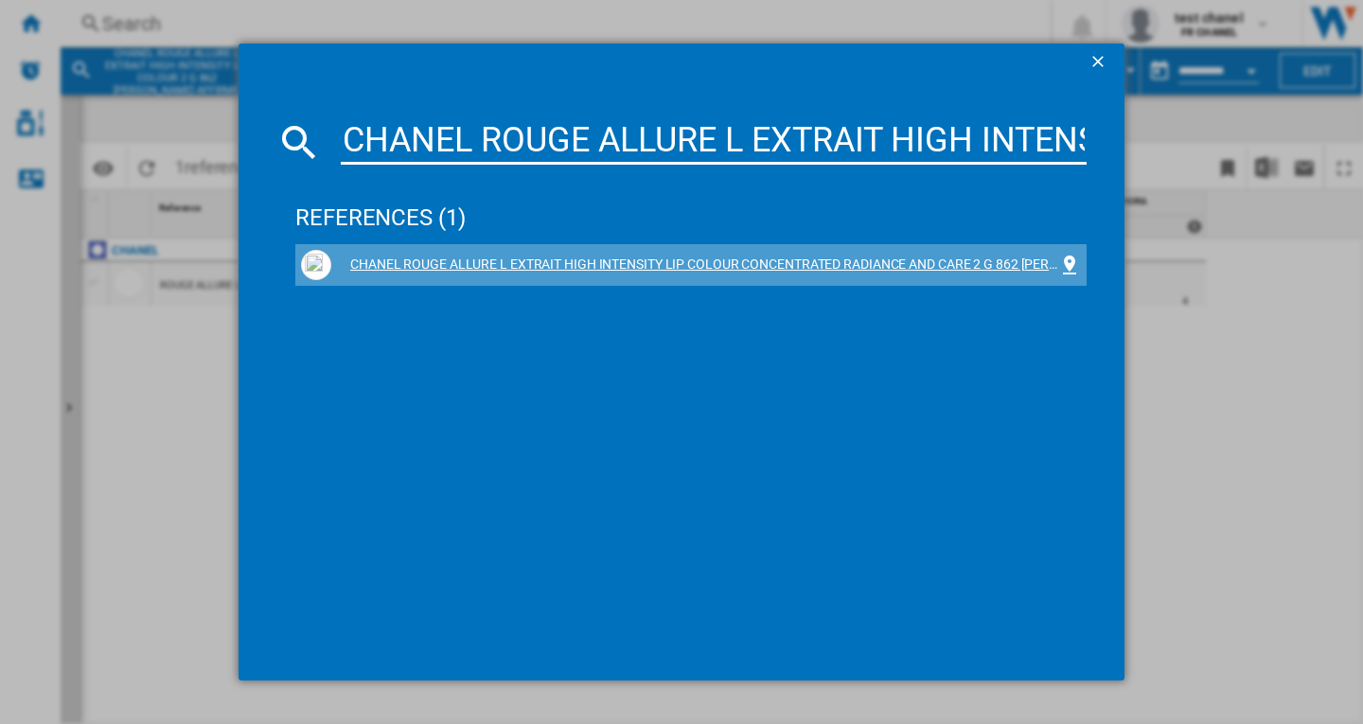
click at [555, 268] on div "CHANEL ROUGE ALLURE L EXTRAIT HIGH INTENSITY LIP COLOUR CONCENTRATED RADIANCE A…" at bounding box center [694, 265] width 727 height 19
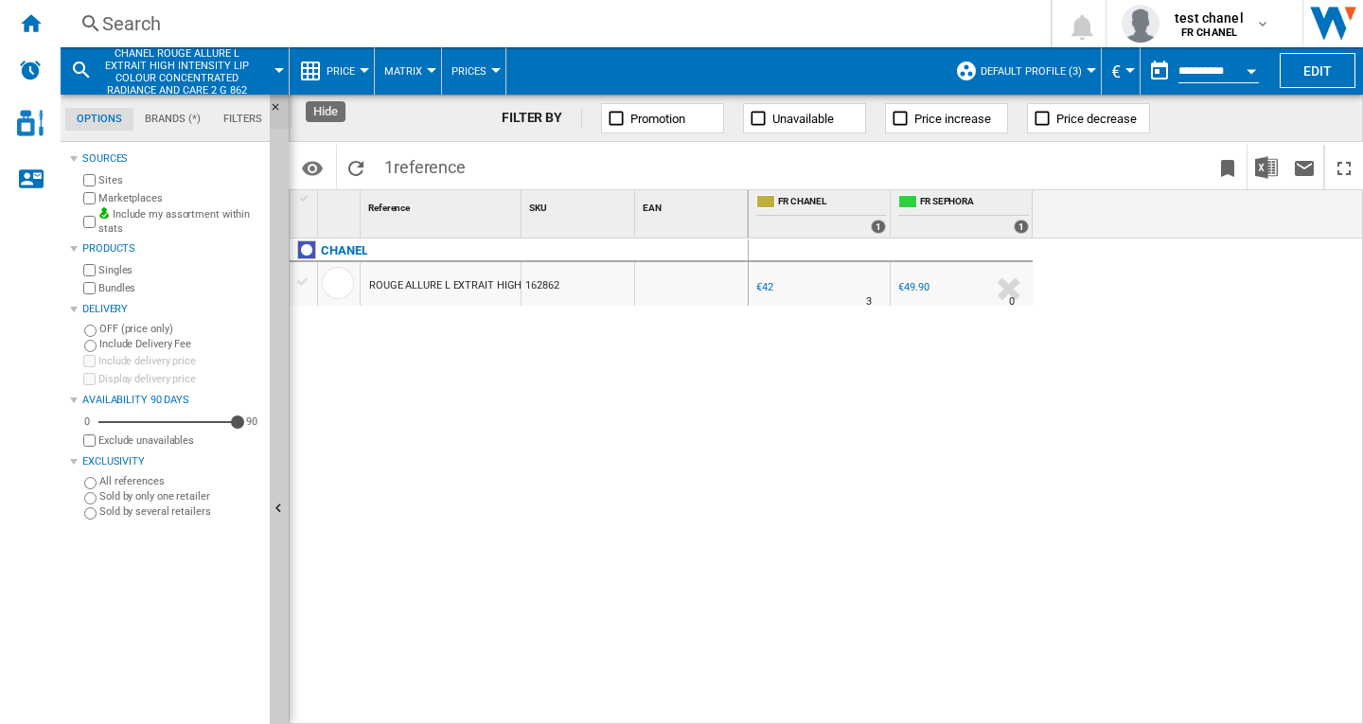
click at [271, 110] on ng-md-icon "Hide" at bounding box center [281, 112] width 23 height 23
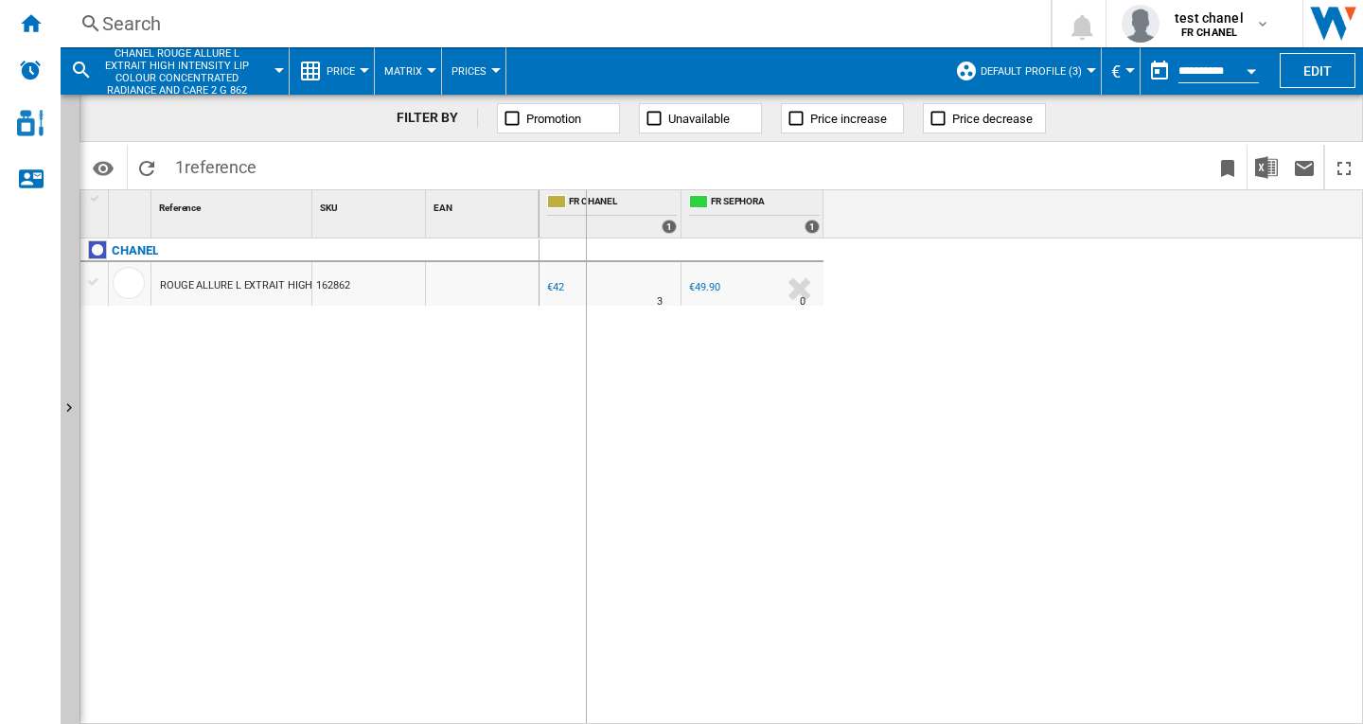
drag, startPoint x: 315, startPoint y: 202, endPoint x: 594, endPoint y: 234, distance: 280.2
click at [594, 232] on div "1 Reference 1 SKU 1 EAN 1 CHANEL ROUGE ALLURE L EXTRAIT HIGH INTENSITY LIP COLO…" at bounding box center [721, 456] width 1282 height 533
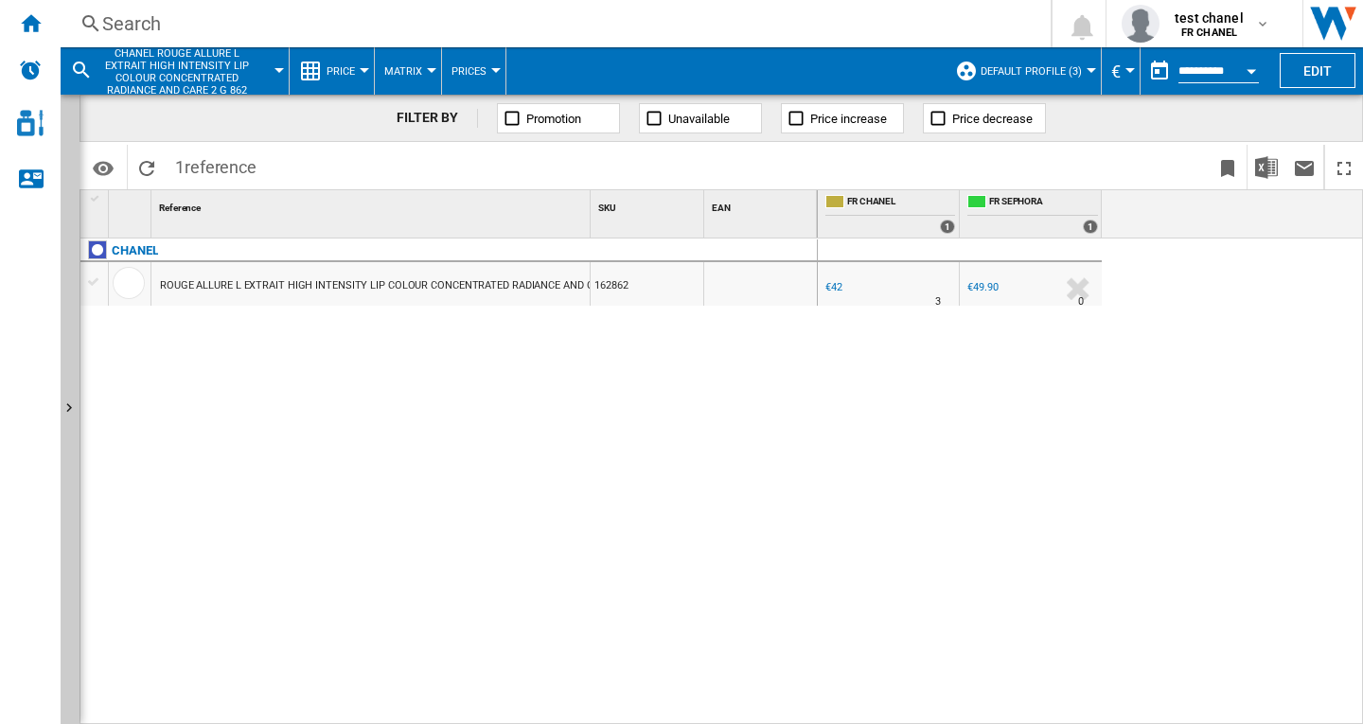
click at [839, 285] on div "€42" at bounding box center [833, 287] width 17 height 12
drag, startPoint x: 757, startPoint y: 430, endPoint x: 866, endPoint y: 430, distance: 108.9
click at [757, 430] on div "CHANEL ROUGE ALLURE L EXTRAIT HIGH INTENSITY LIP COLOUR CONCENTRATED RADIANCE A…" at bounding box center [448, 477] width 737 height 476
drag, startPoint x: 587, startPoint y: 204, endPoint x: 756, endPoint y: 225, distance: 170.7
click at [756, 225] on div "1 Reference 1 SKU 1 EAN 1" at bounding box center [448, 213] width 737 height 47
